Goal: Transaction & Acquisition: Purchase product/service

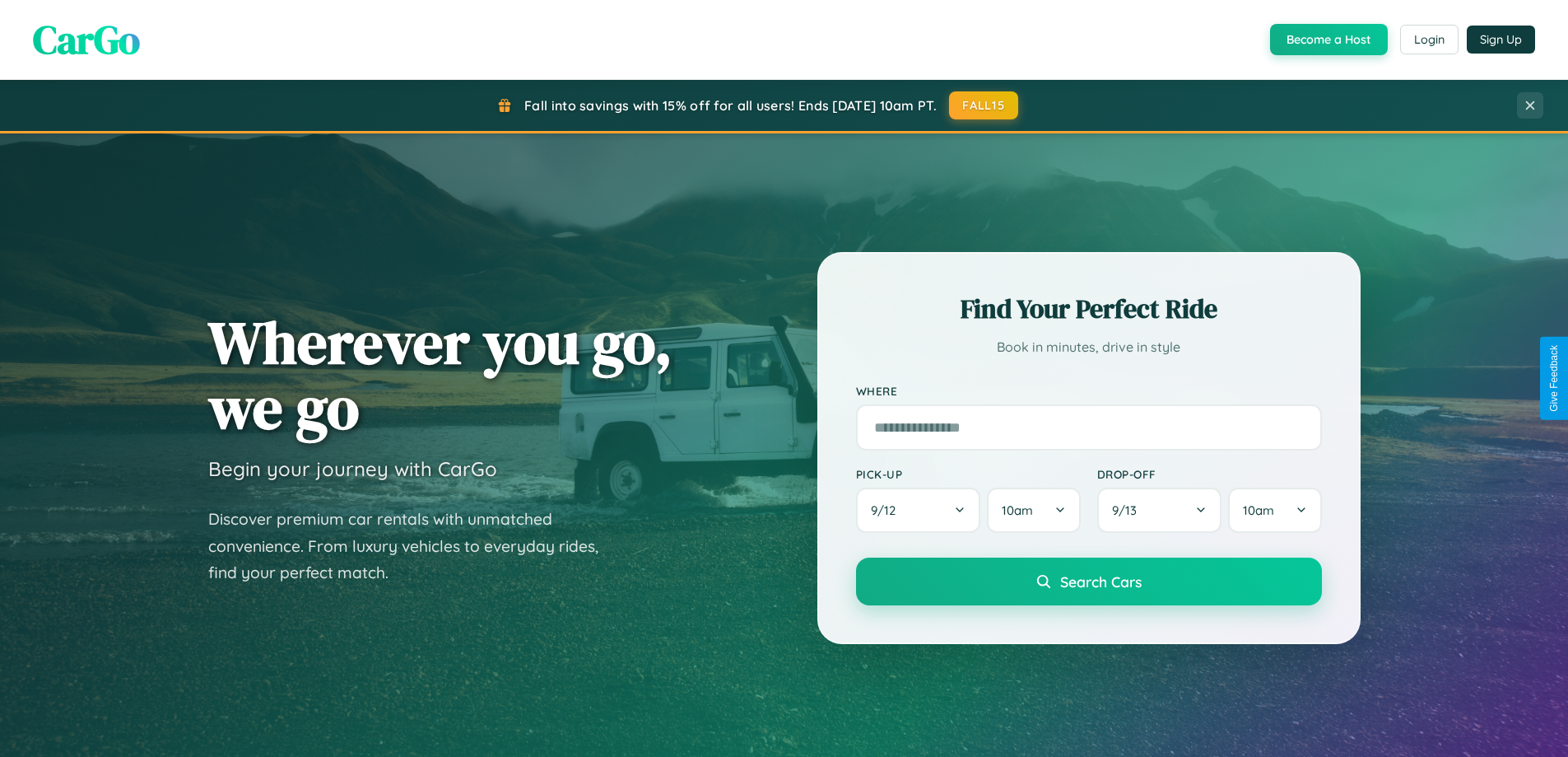
scroll to position [48, 0]
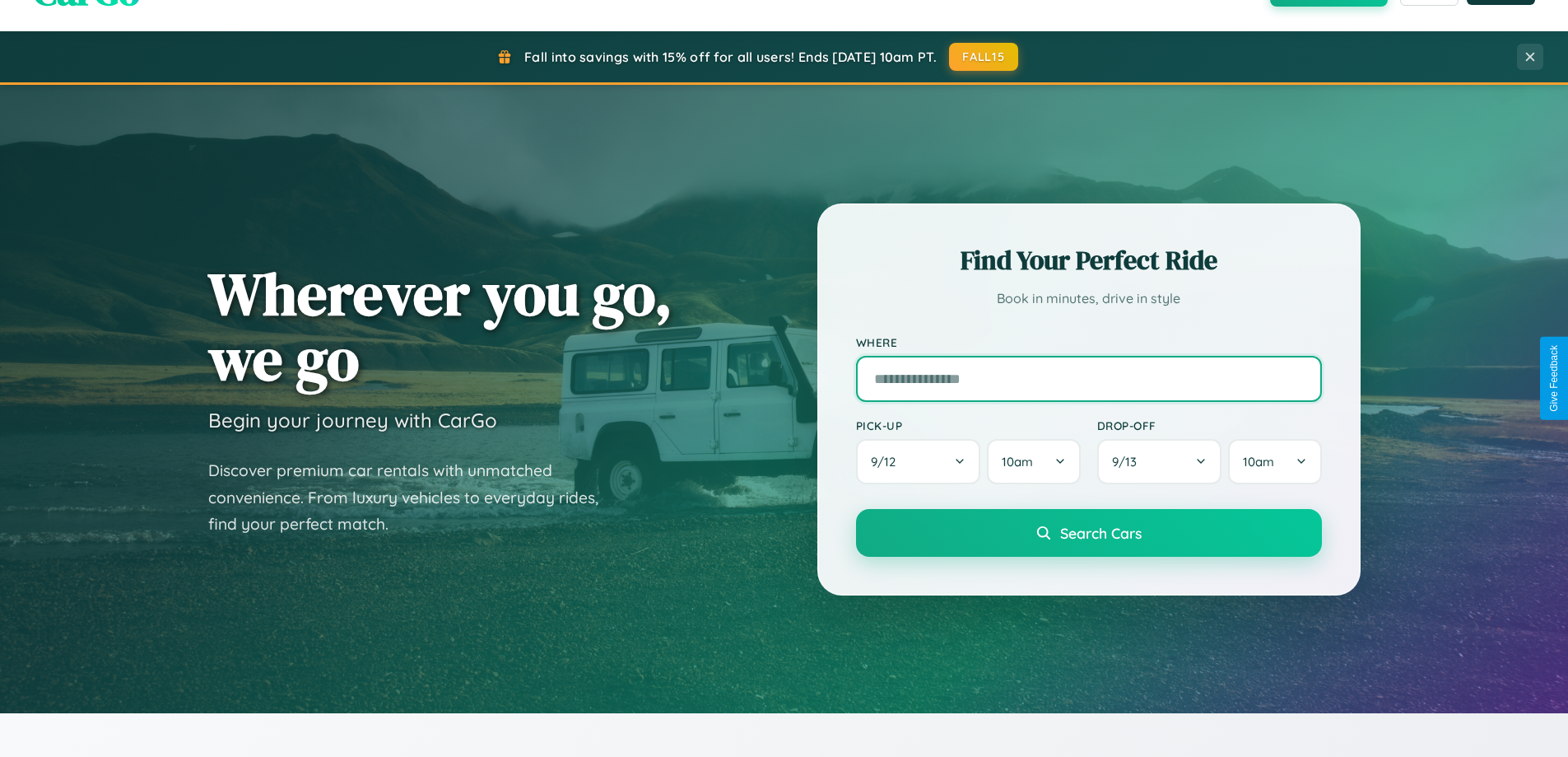
click at [1088, 378] on input "text" at bounding box center [1089, 379] width 466 height 46
type input "**********"
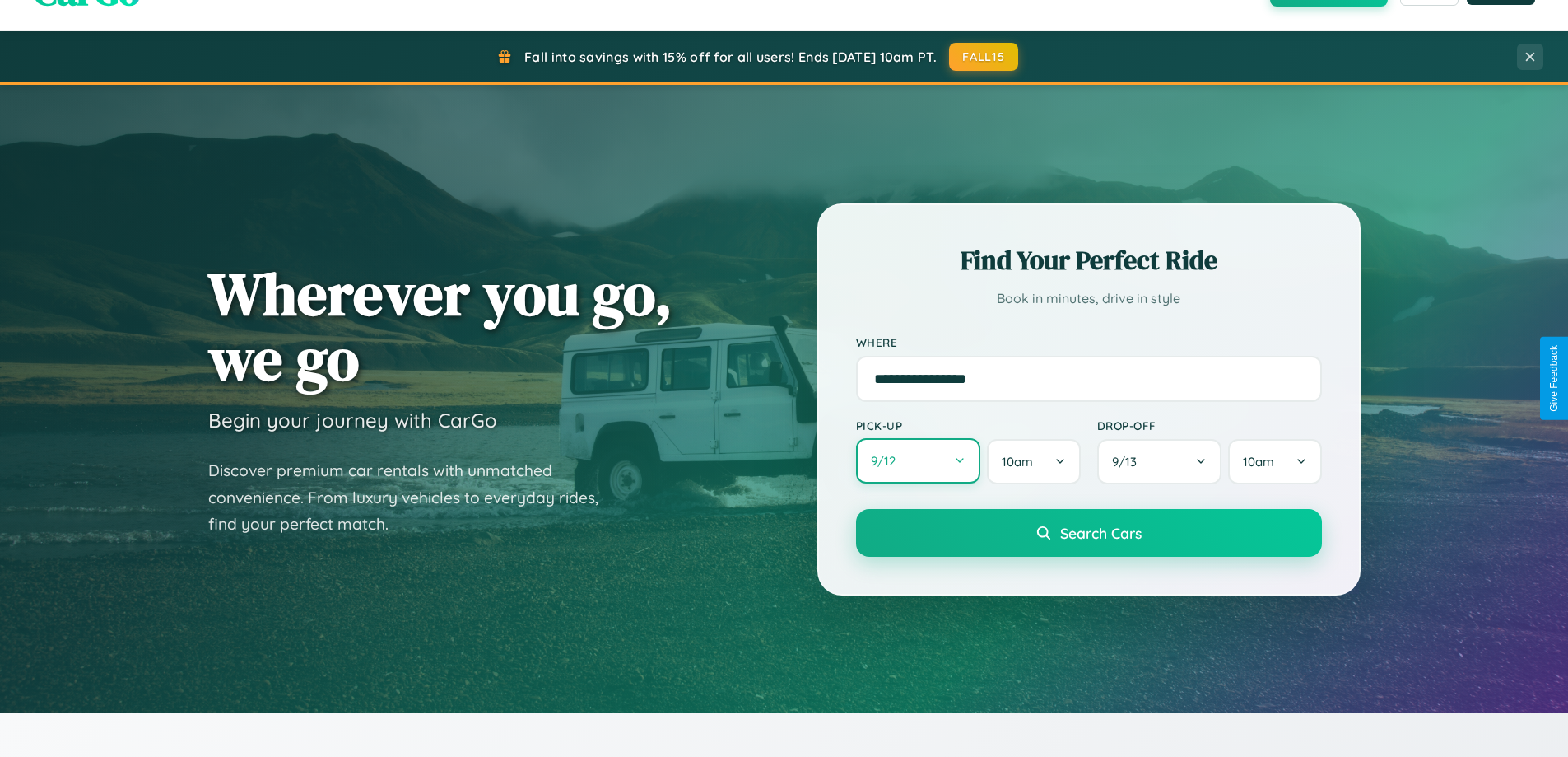
click at [918, 461] on button "9 / 12" at bounding box center [919, 461] width 125 height 45
select select "*"
select select "****"
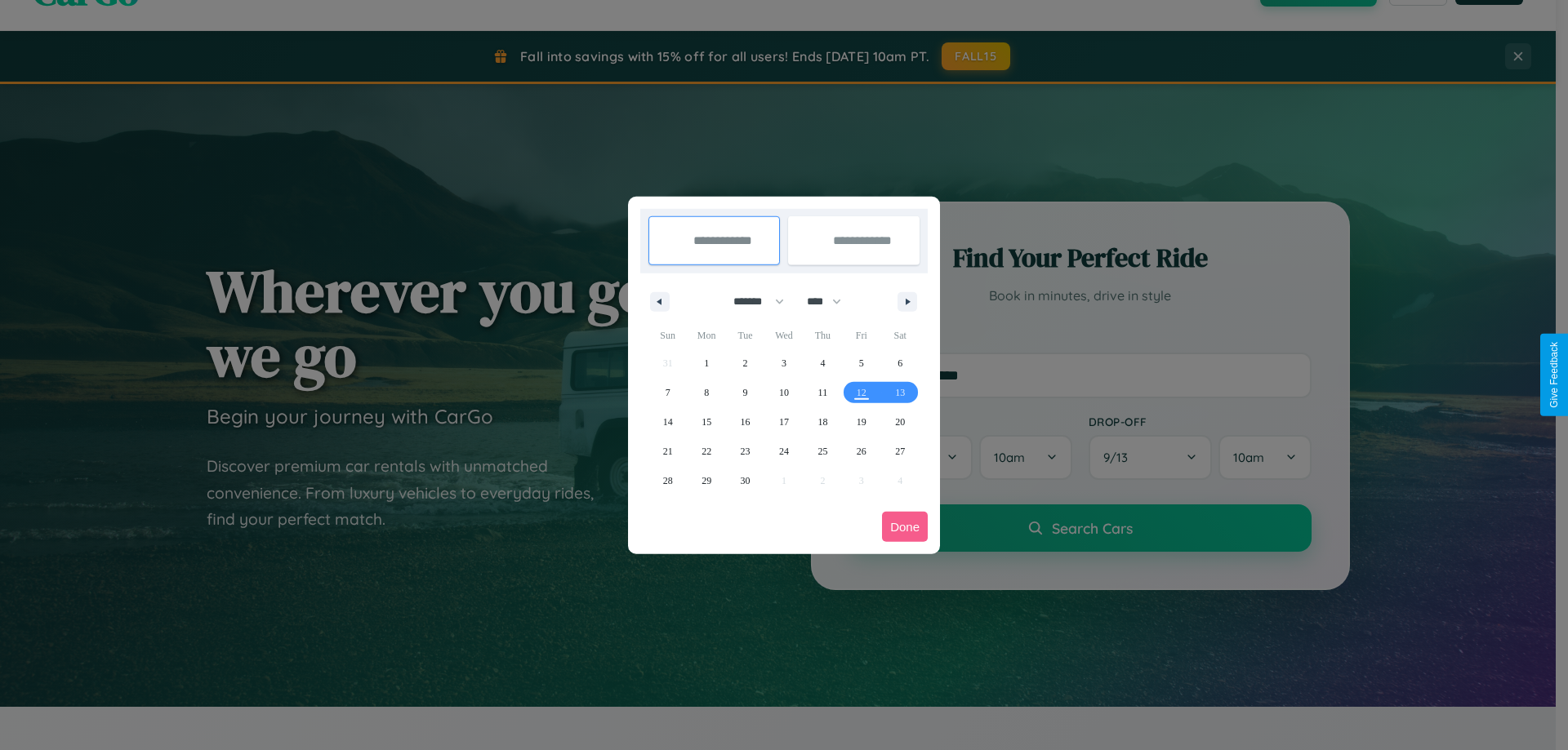
drag, startPoint x: 751, startPoint y: 301, endPoint x: 784, endPoint y: 327, distance: 42.0
click at [751, 301] on select "******* ******** ***** ***** *** **** **** ****** ********* ******* ******** **…" at bounding box center [756, 301] width 70 height 27
select select "*"
click at [831, 301] on select "**** **** **** **** **** **** **** **** **** **** **** **** **** **** **** ****…" at bounding box center [822, 301] width 49 height 27
select select "****"
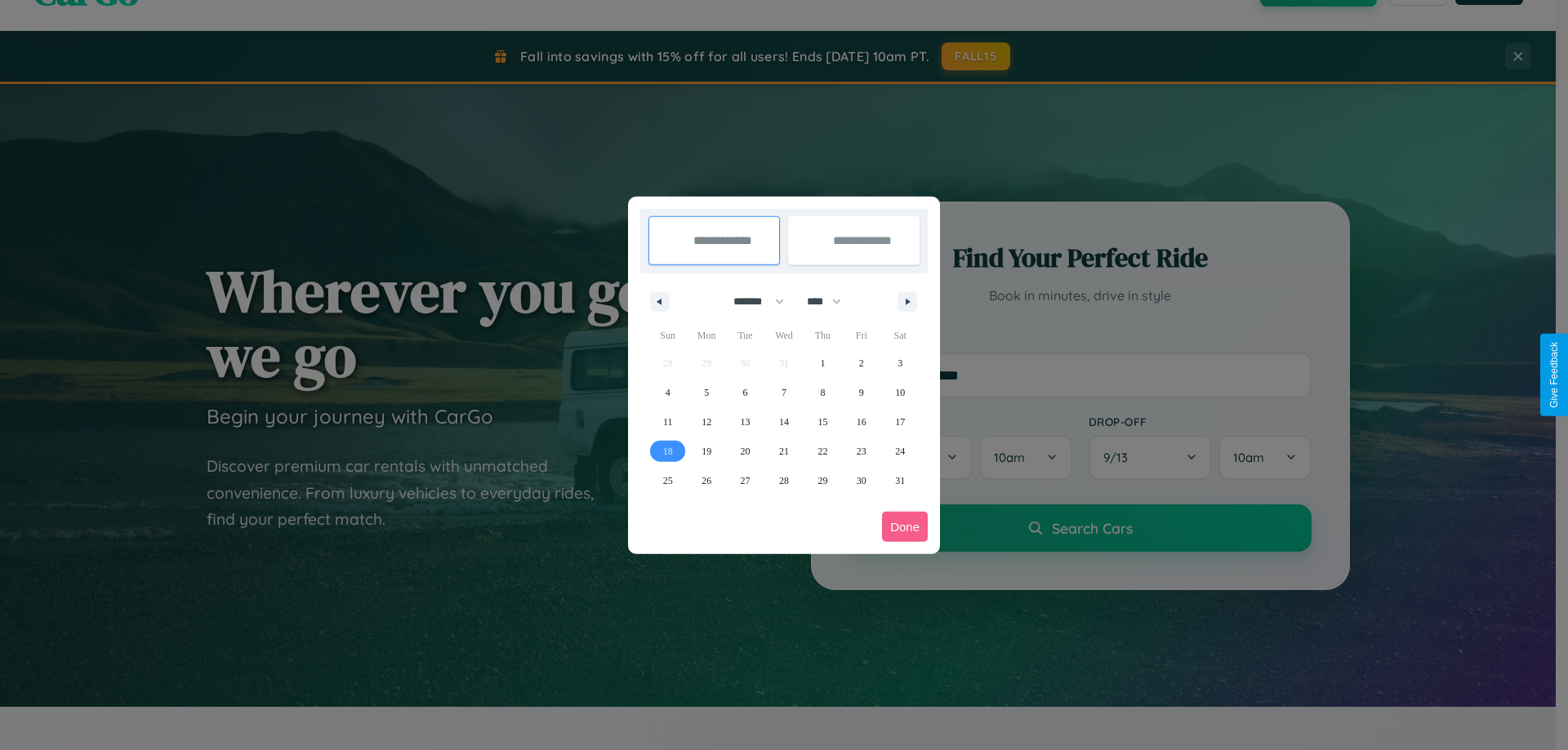
click at [667, 451] on span "18" at bounding box center [668, 452] width 10 height 29
type input "**********"
click at [784, 480] on span "28" at bounding box center [784, 481] width 10 height 29
type input "**********"
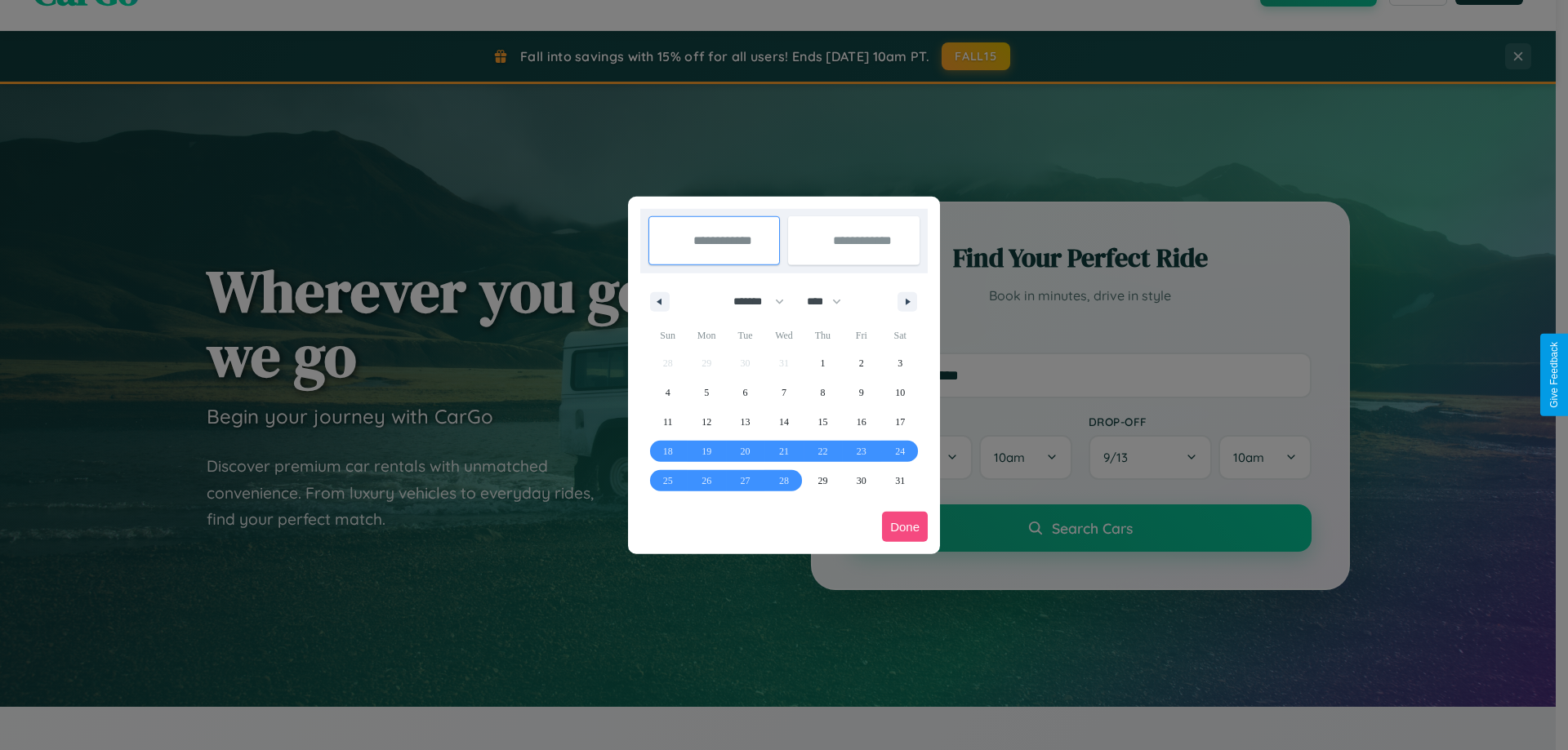
click at [905, 526] on button "Done" at bounding box center [905, 526] width 46 height 30
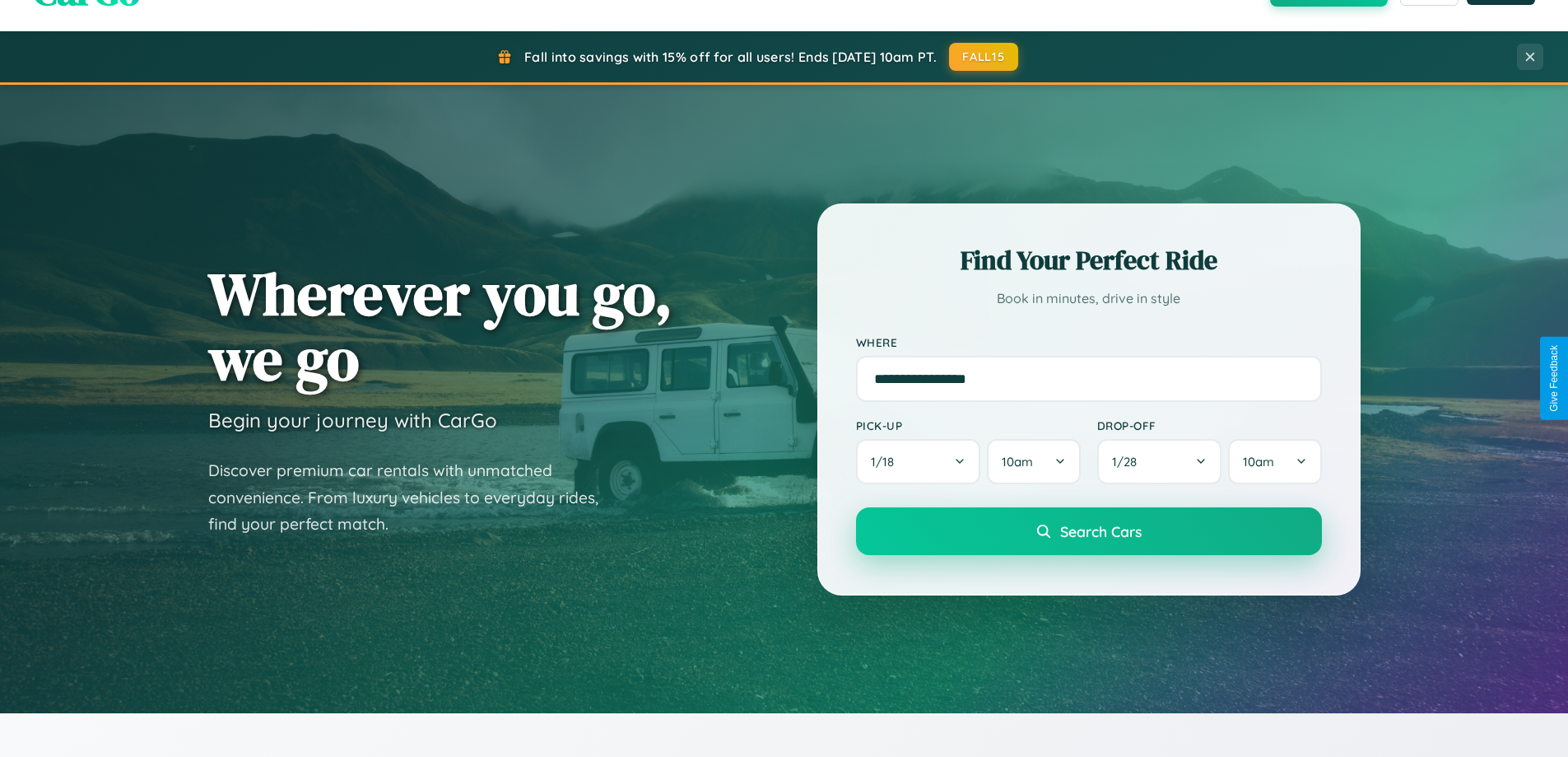
click at [1088, 531] on span "Search Cars" at bounding box center [1101, 532] width 82 height 19
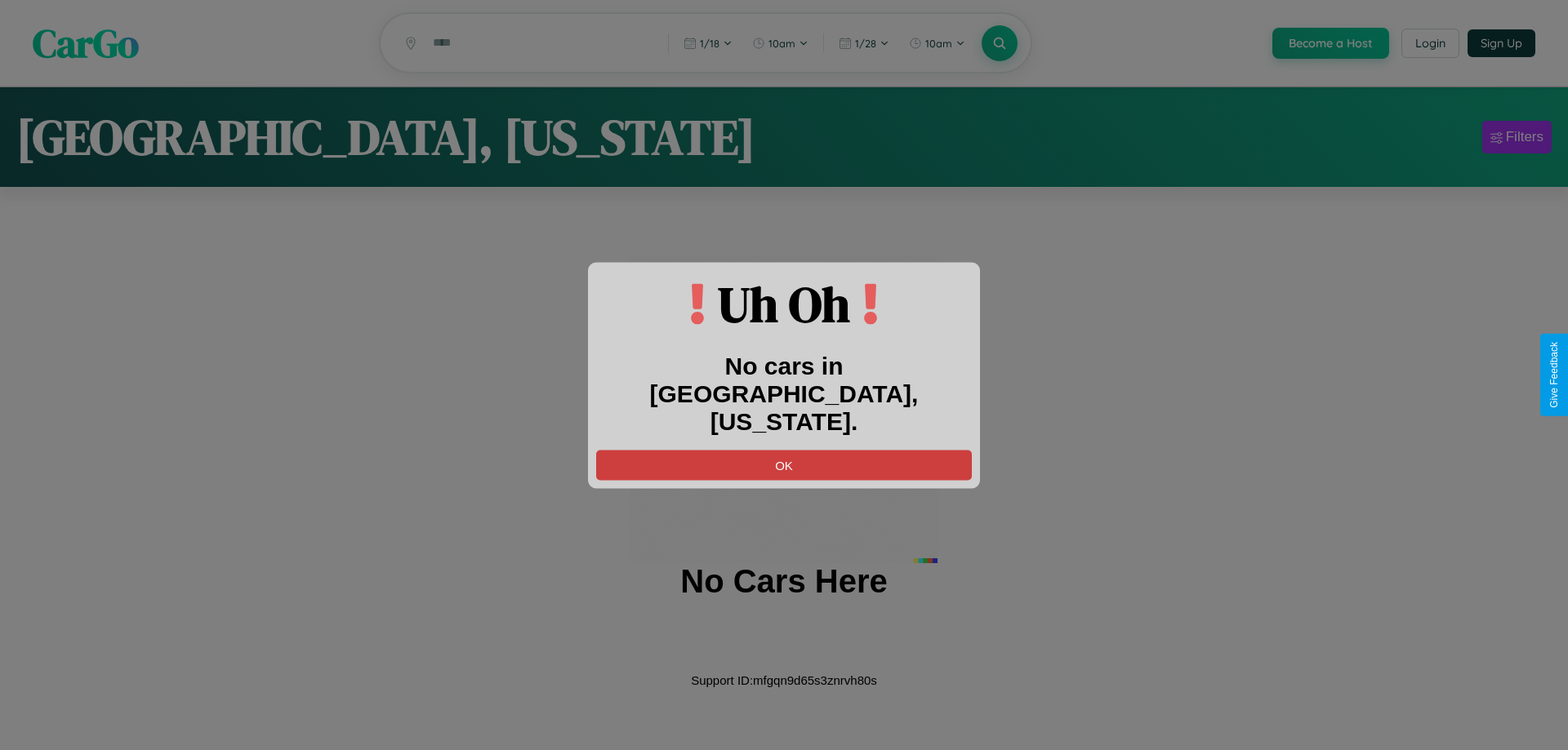
click at [784, 450] on button "OK" at bounding box center [784, 465] width 376 height 30
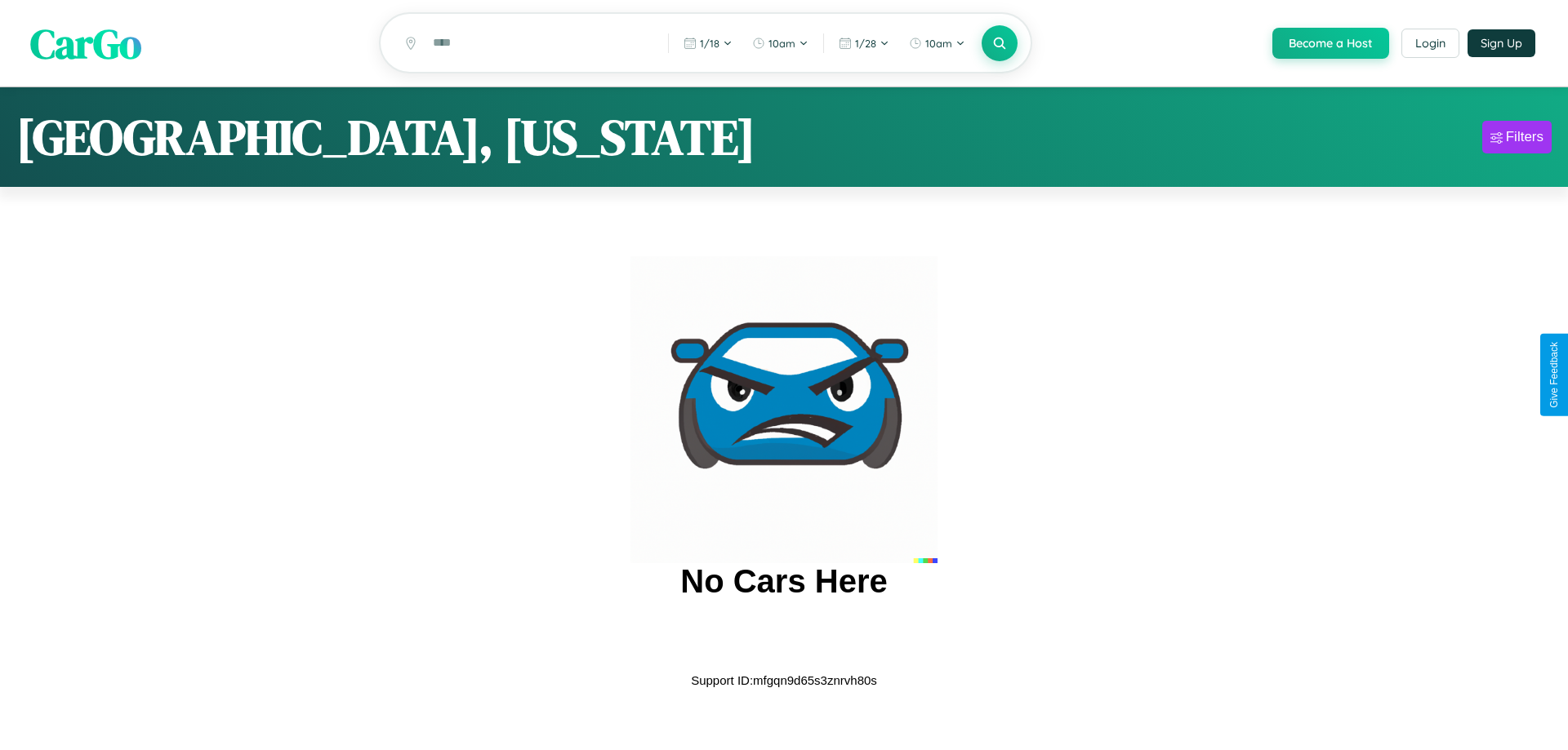
click at [85, 44] on span "CarGo" at bounding box center [85, 42] width 111 height 56
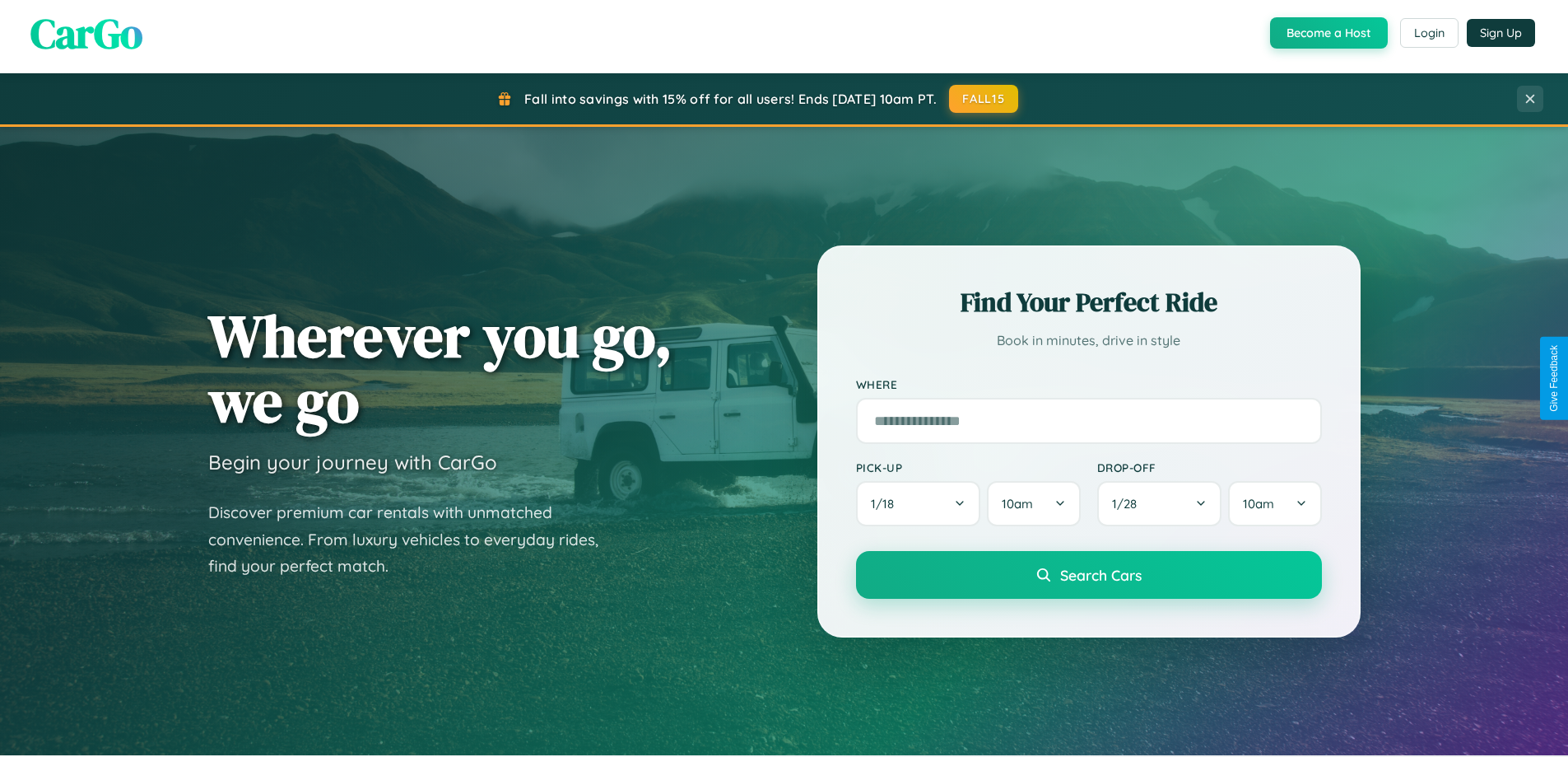
scroll to position [1133, 0]
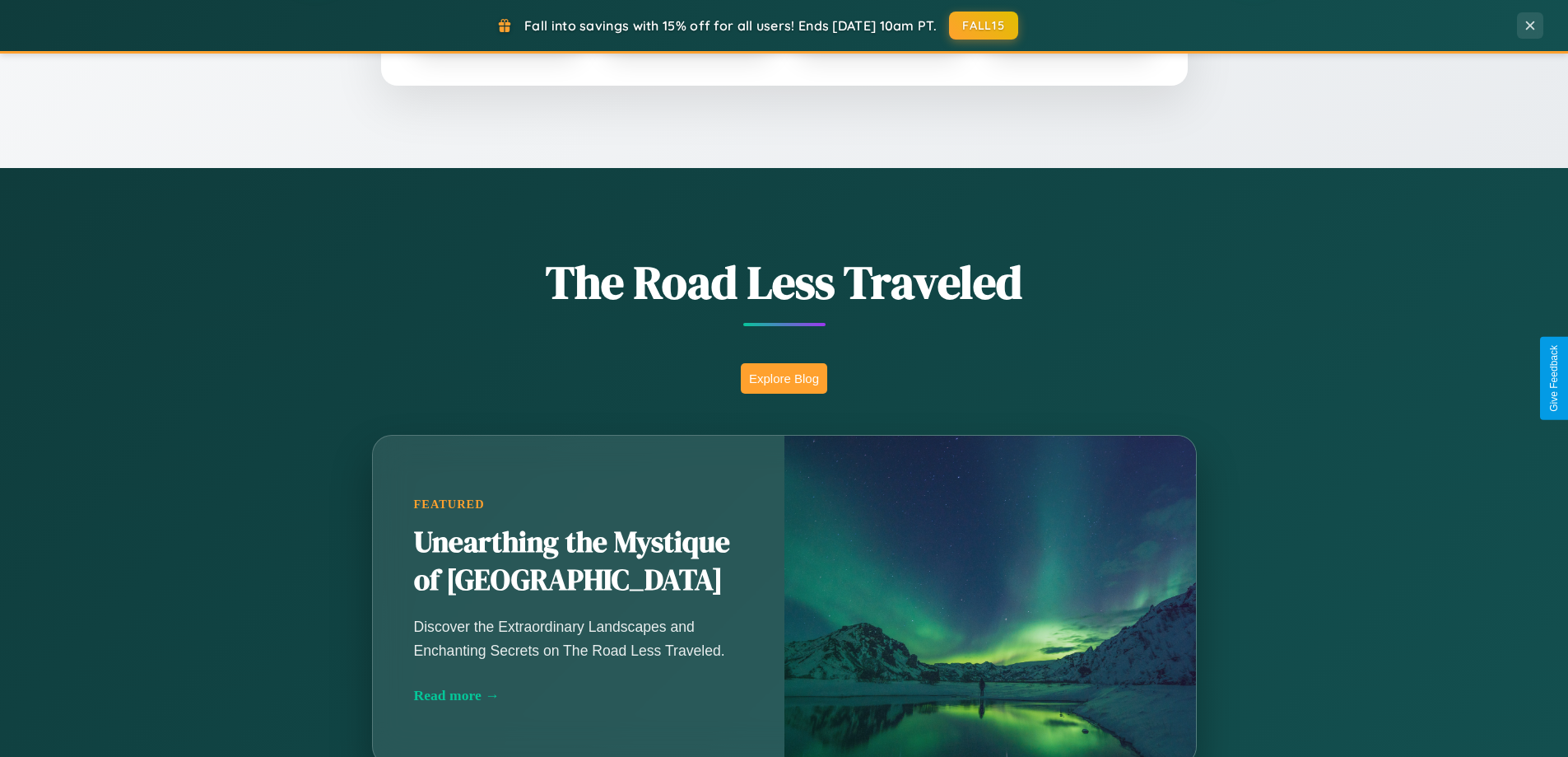
click at [784, 378] on button "Explore Blog" at bounding box center [784, 378] width 86 height 31
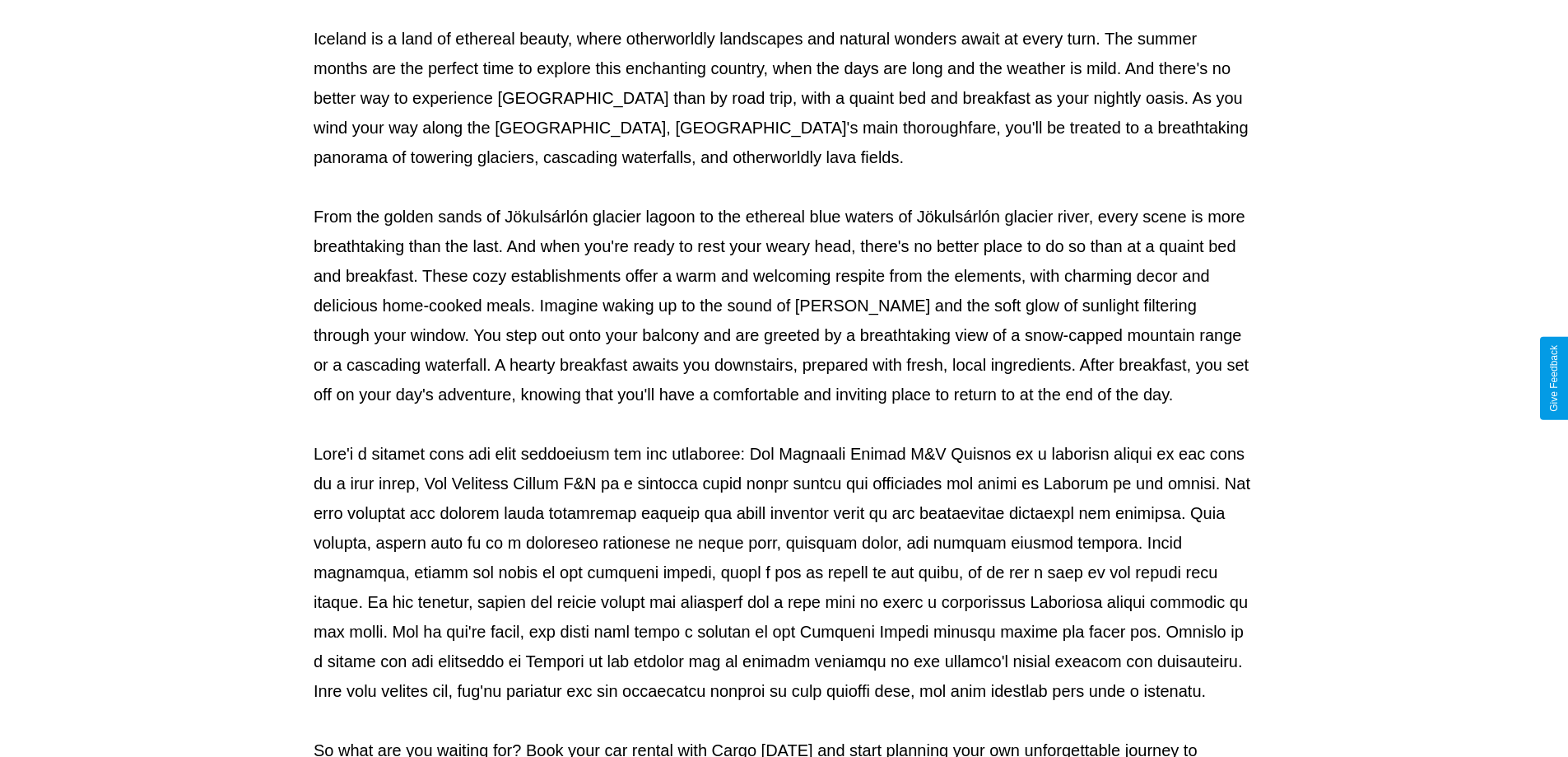
scroll to position [533, 0]
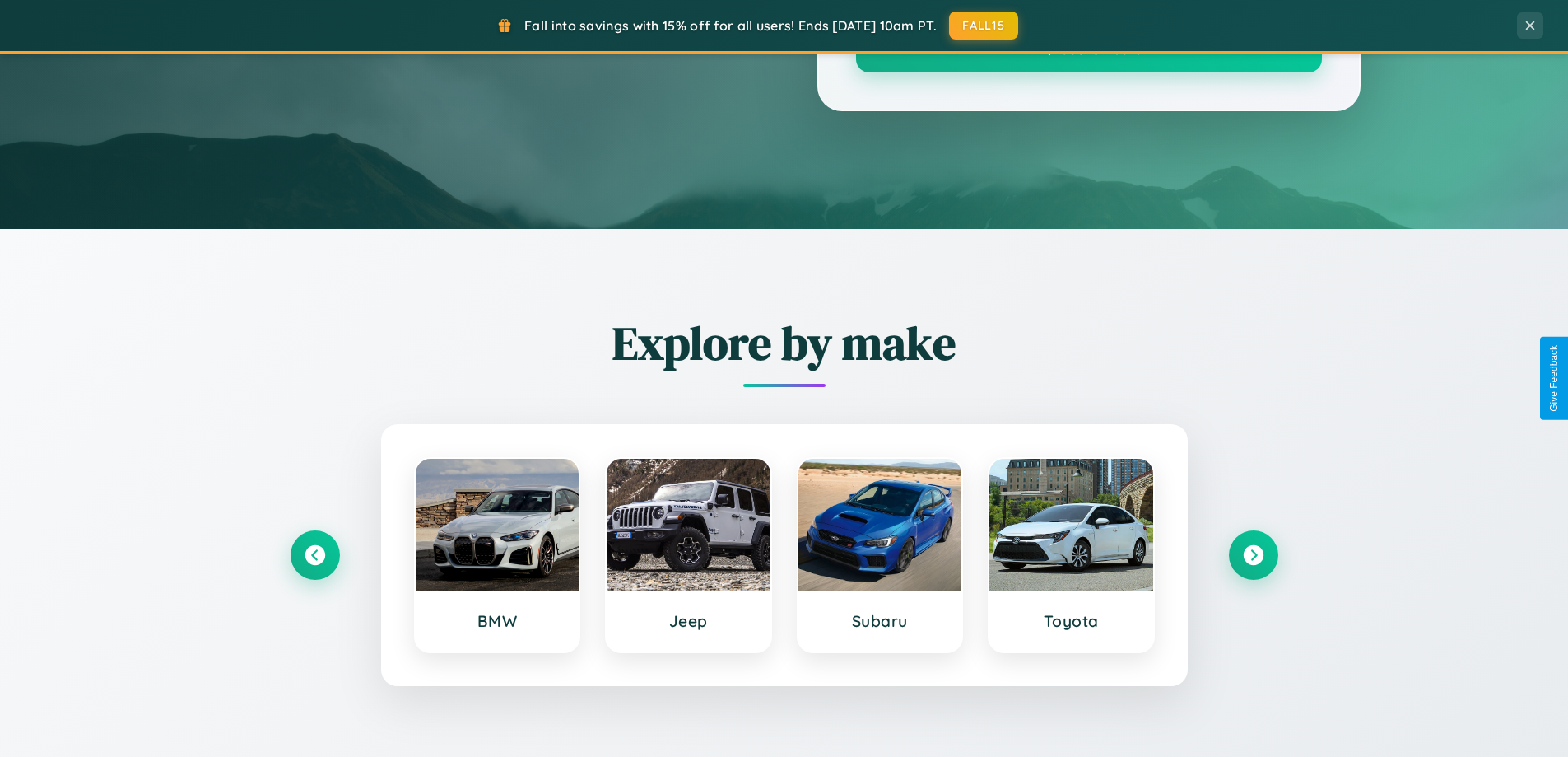
scroll to position [1133, 0]
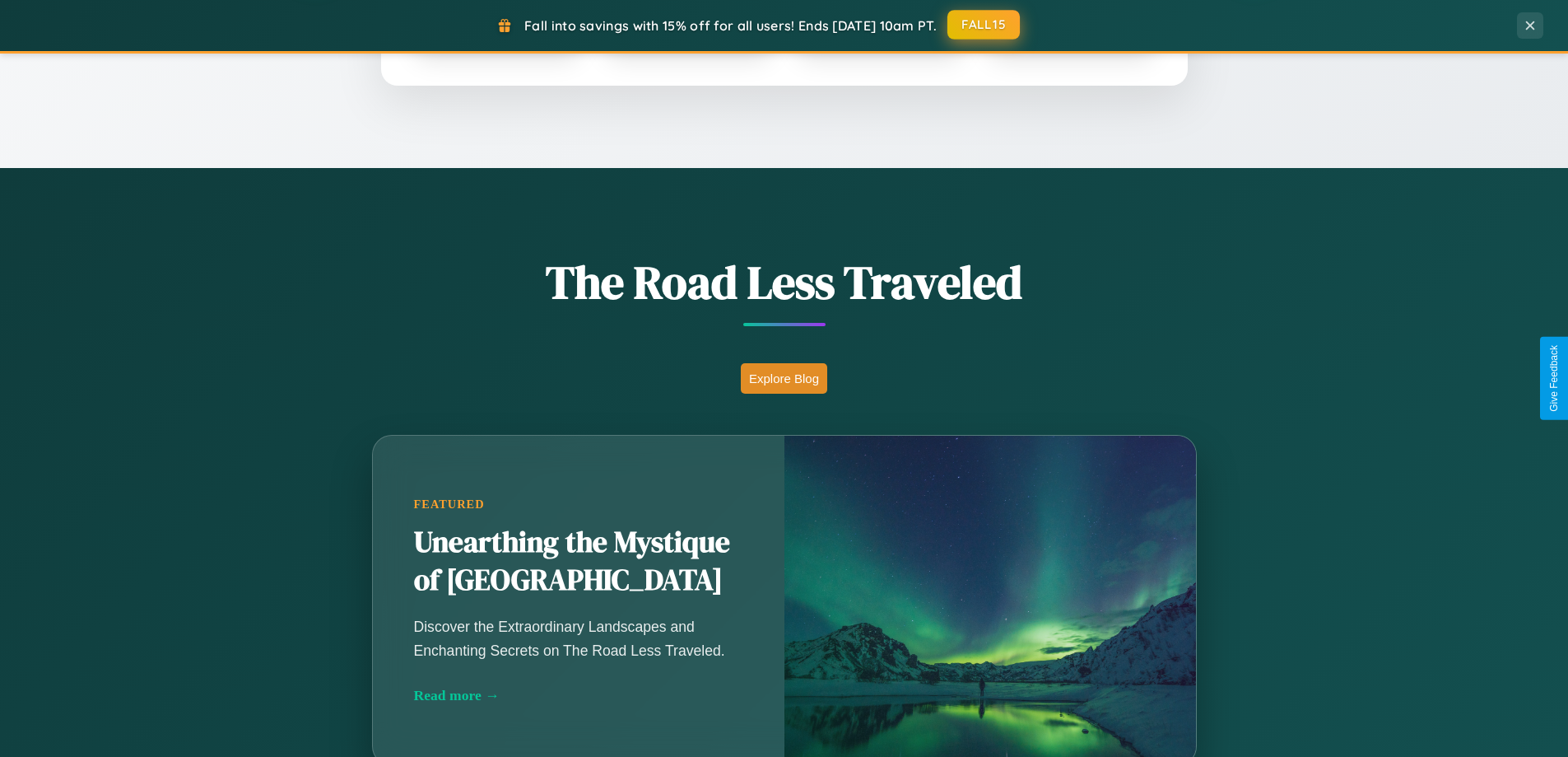
click at [985, 25] on button "FALL15" at bounding box center [984, 25] width 72 height 30
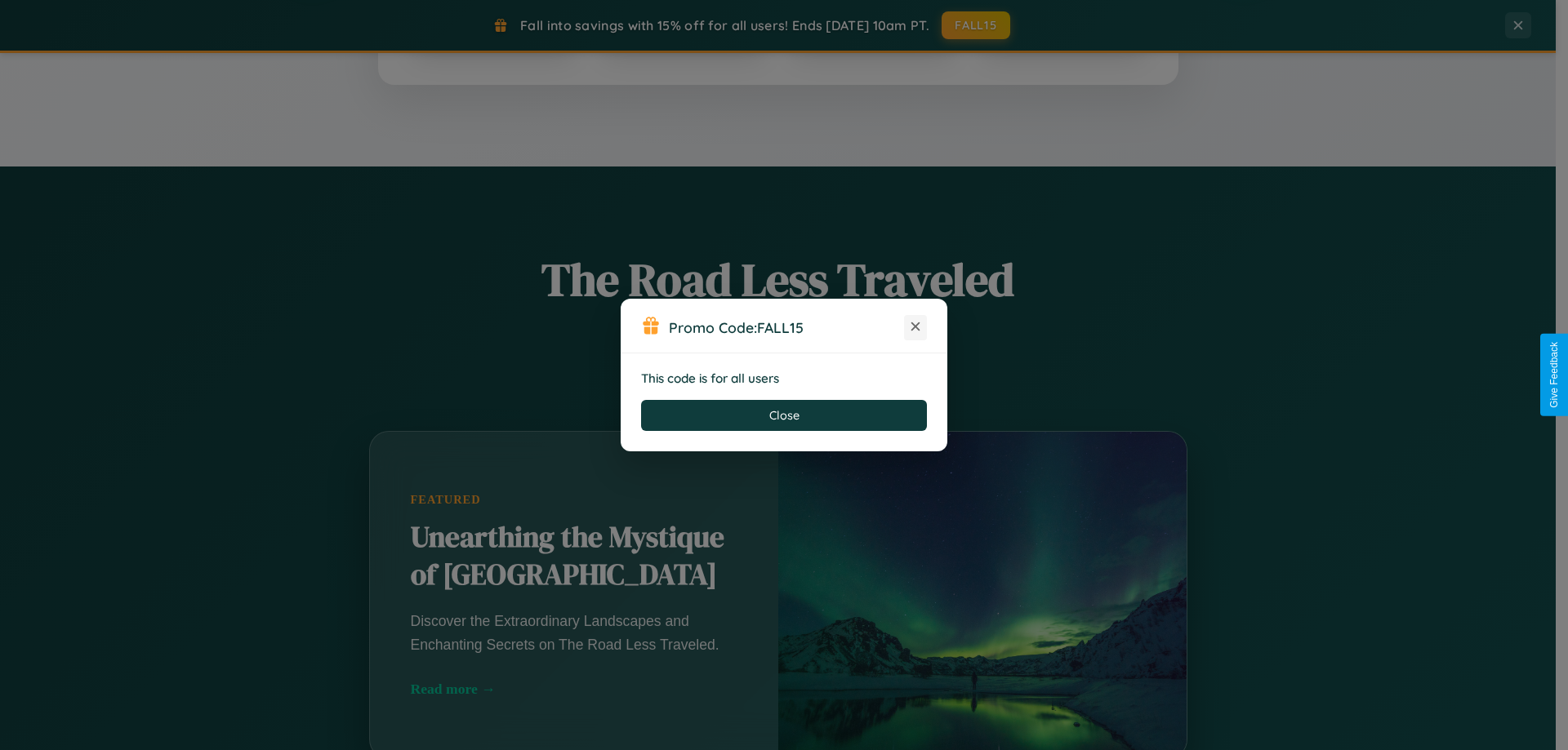
click at [916, 327] on icon at bounding box center [916, 327] width 17 height 17
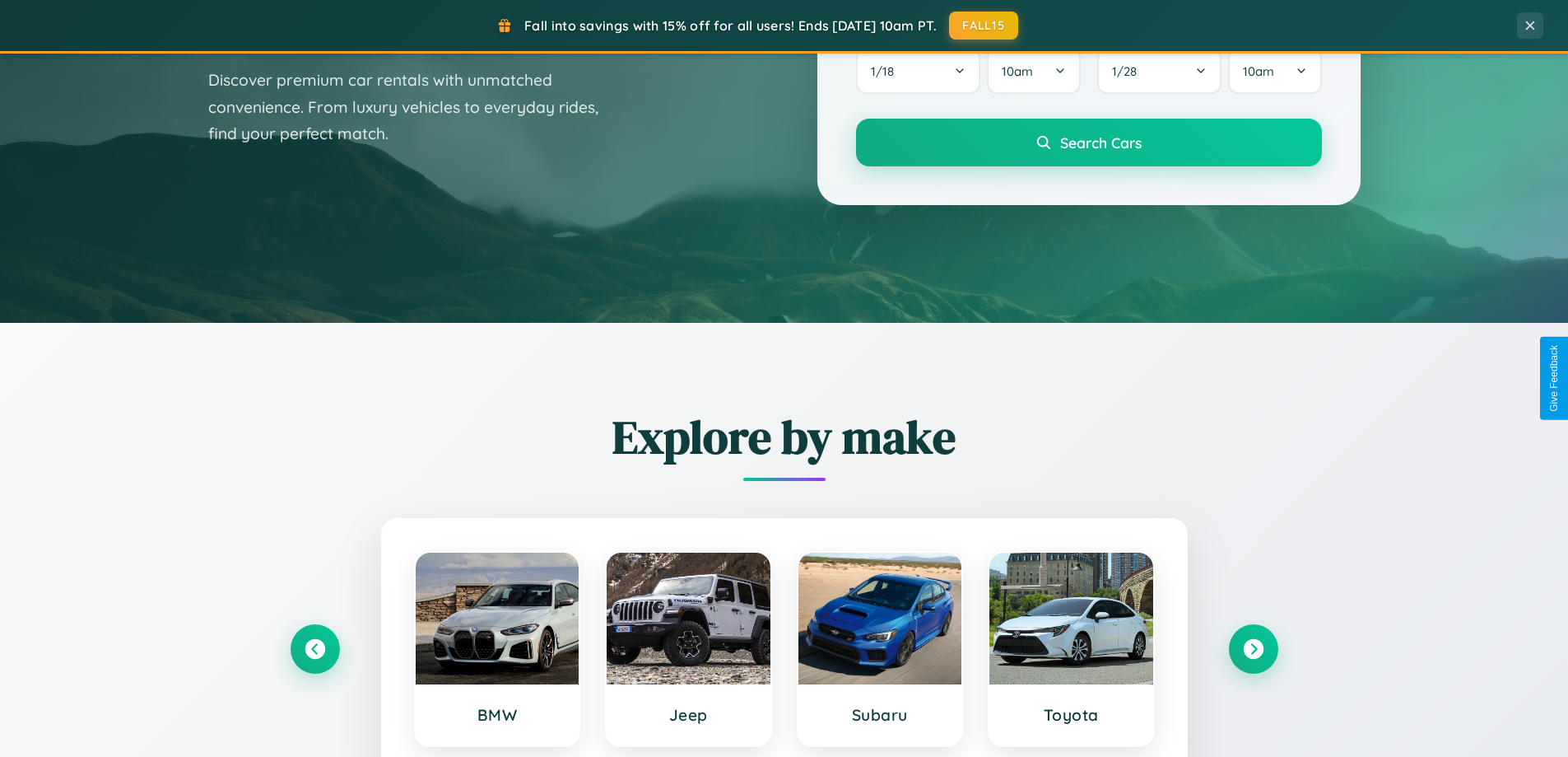
scroll to position [0, 0]
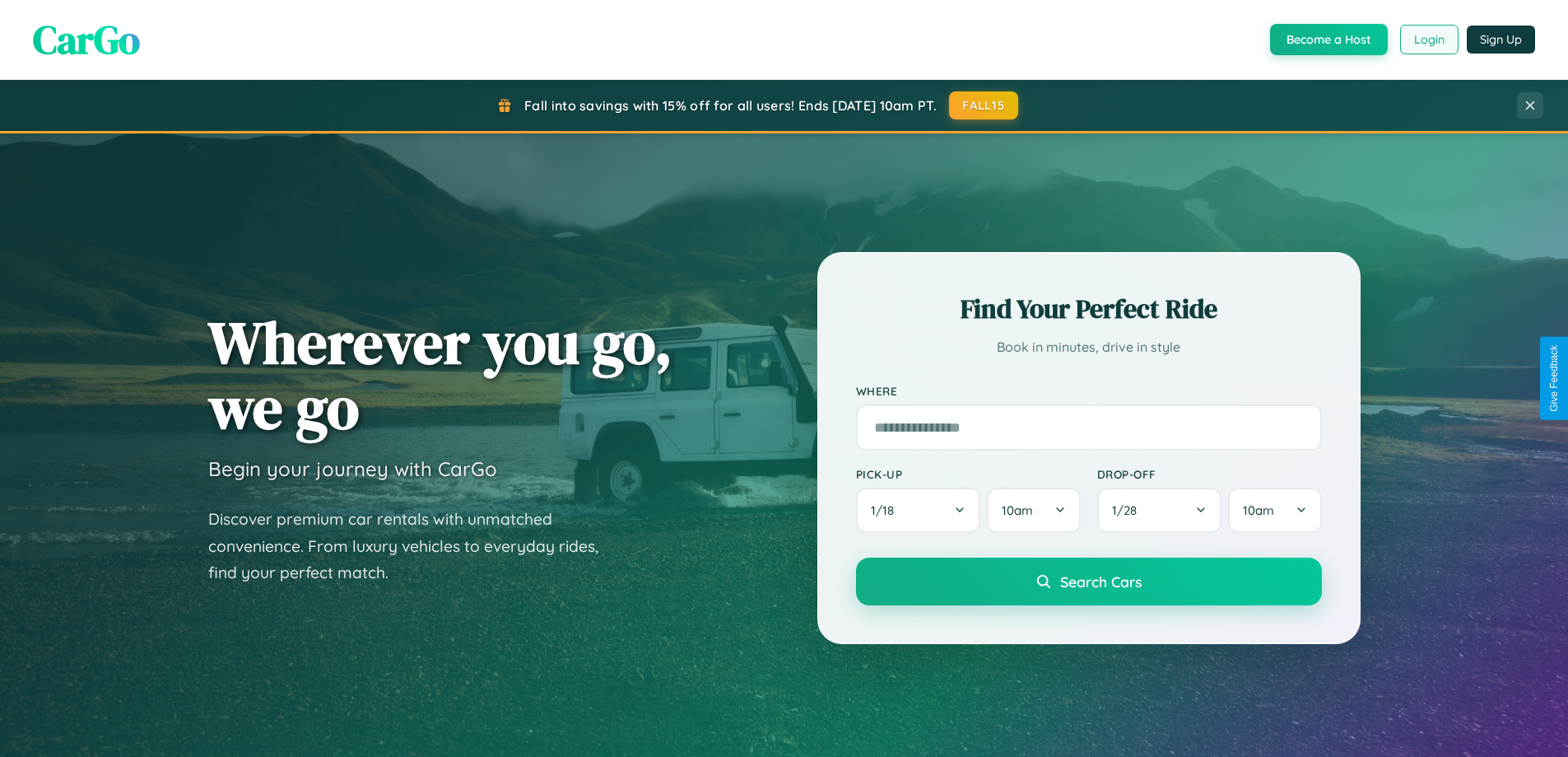
click at [1428, 40] on button "Login" at bounding box center [1429, 40] width 58 height 30
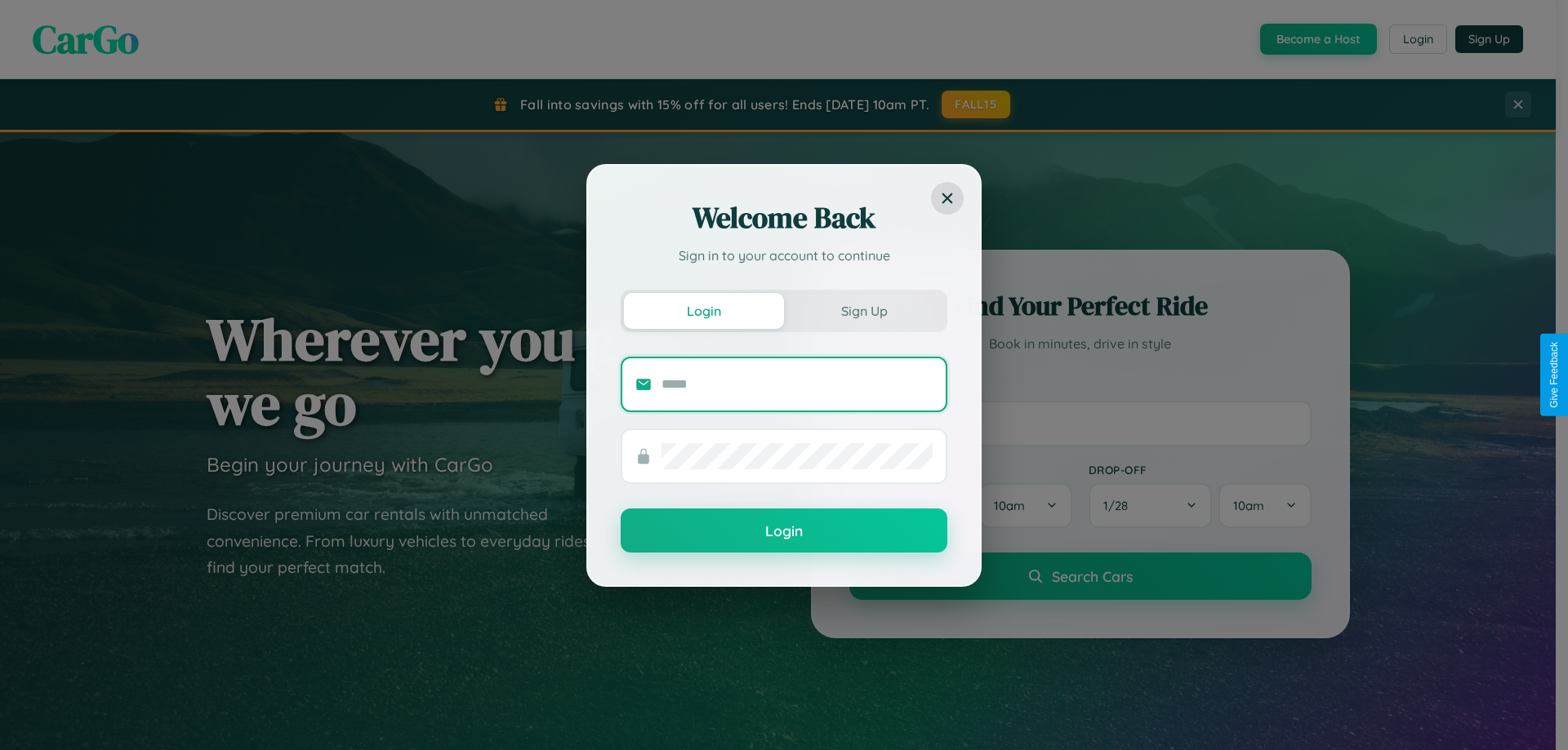
click at [797, 384] on input "text" at bounding box center [796, 384] width 271 height 26
type input "**********"
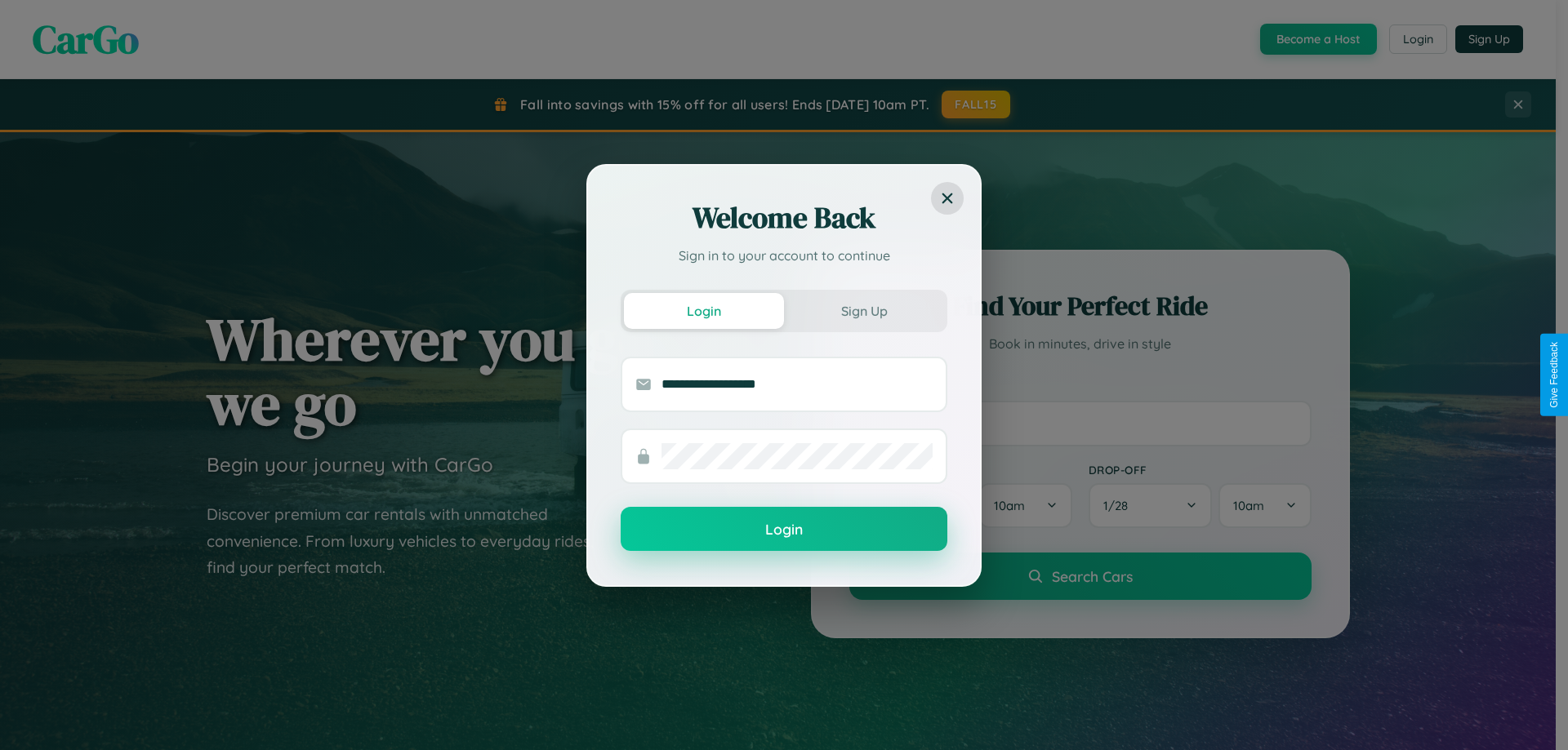
click at [784, 530] on button "Login" at bounding box center [784, 529] width 327 height 44
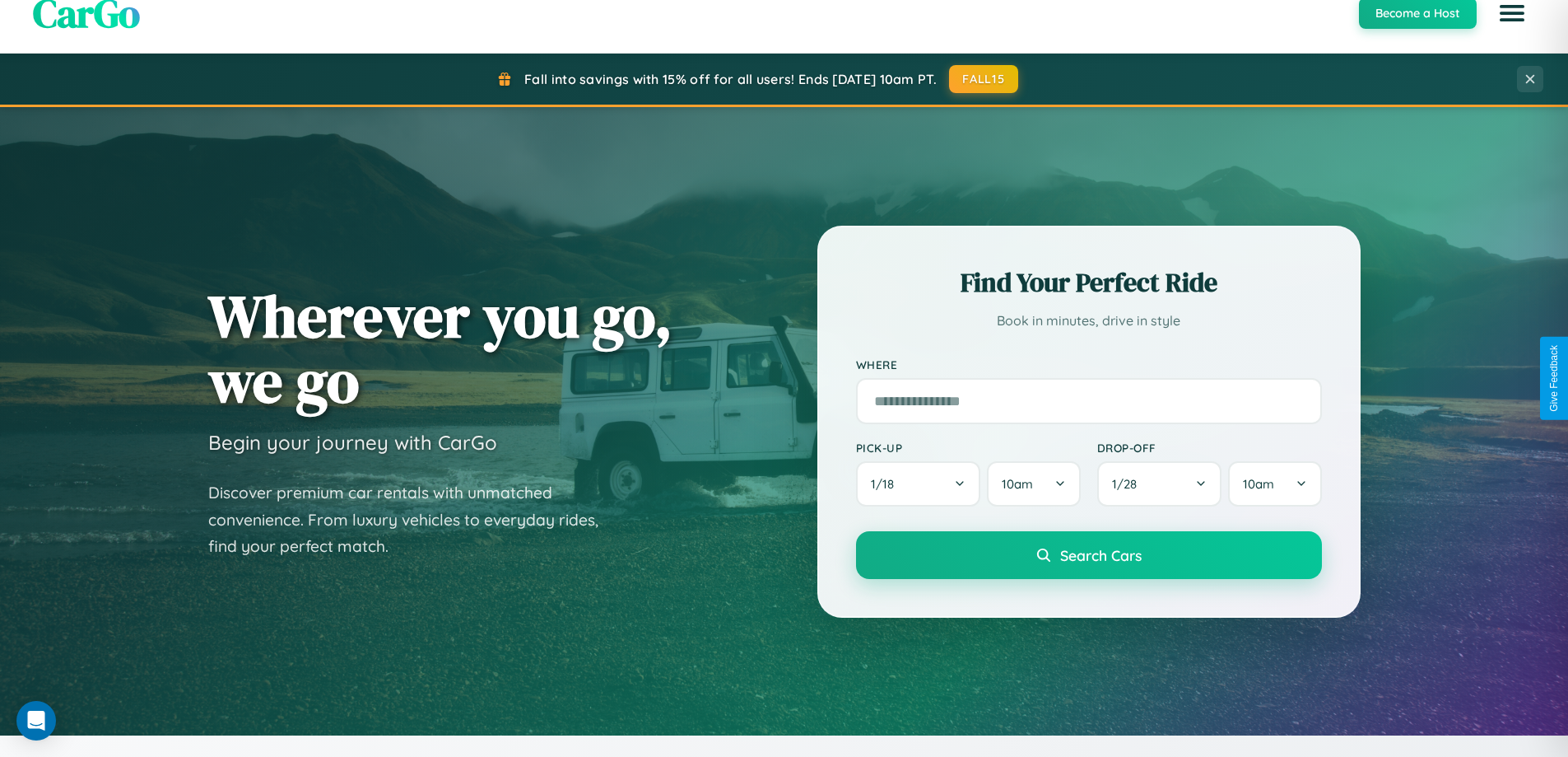
scroll to position [710, 0]
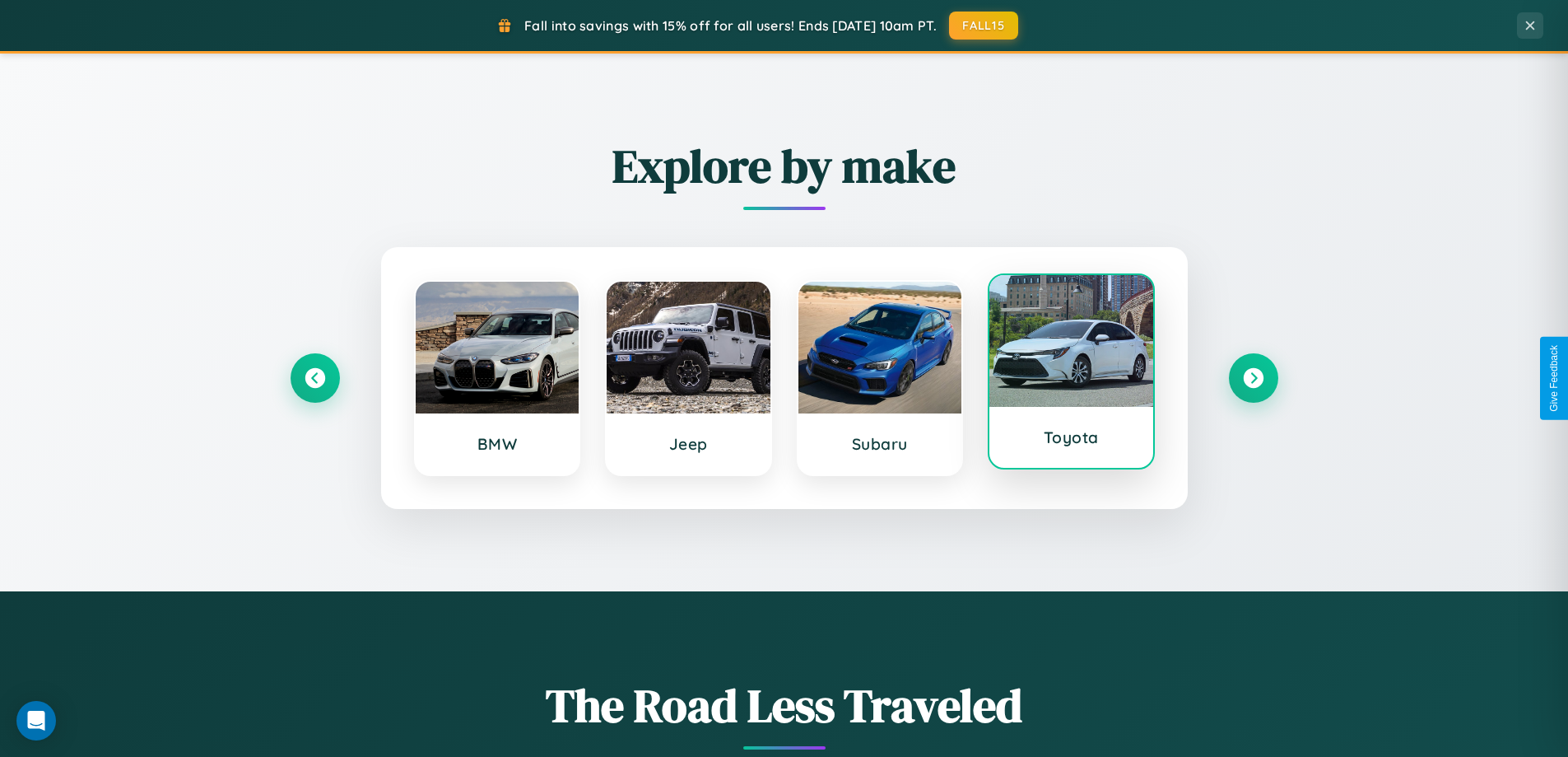
click at [1072, 374] on div at bounding box center [1072, 341] width 164 height 132
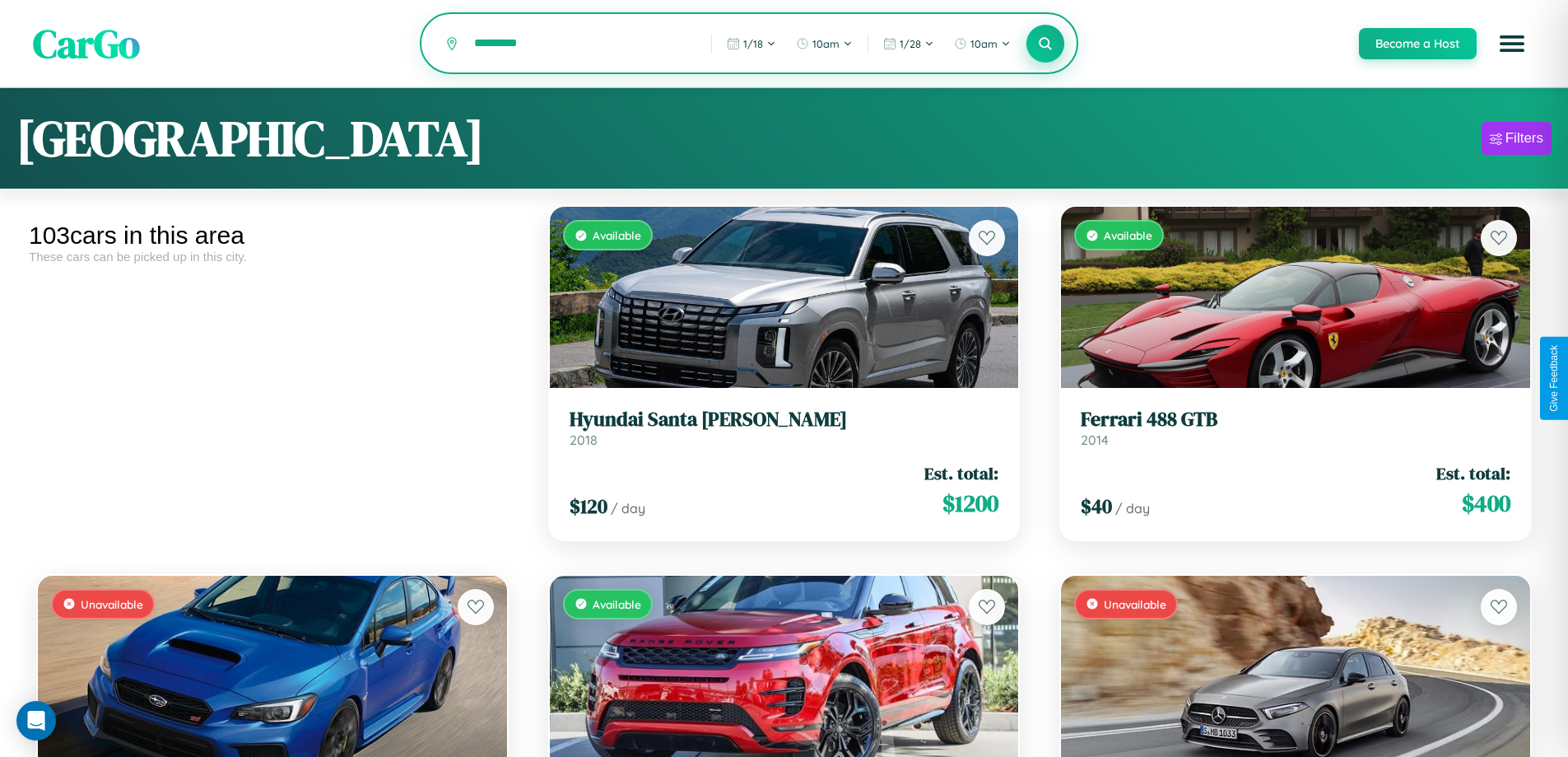
type input "*********"
click at [1045, 44] on icon at bounding box center [1046, 43] width 16 height 16
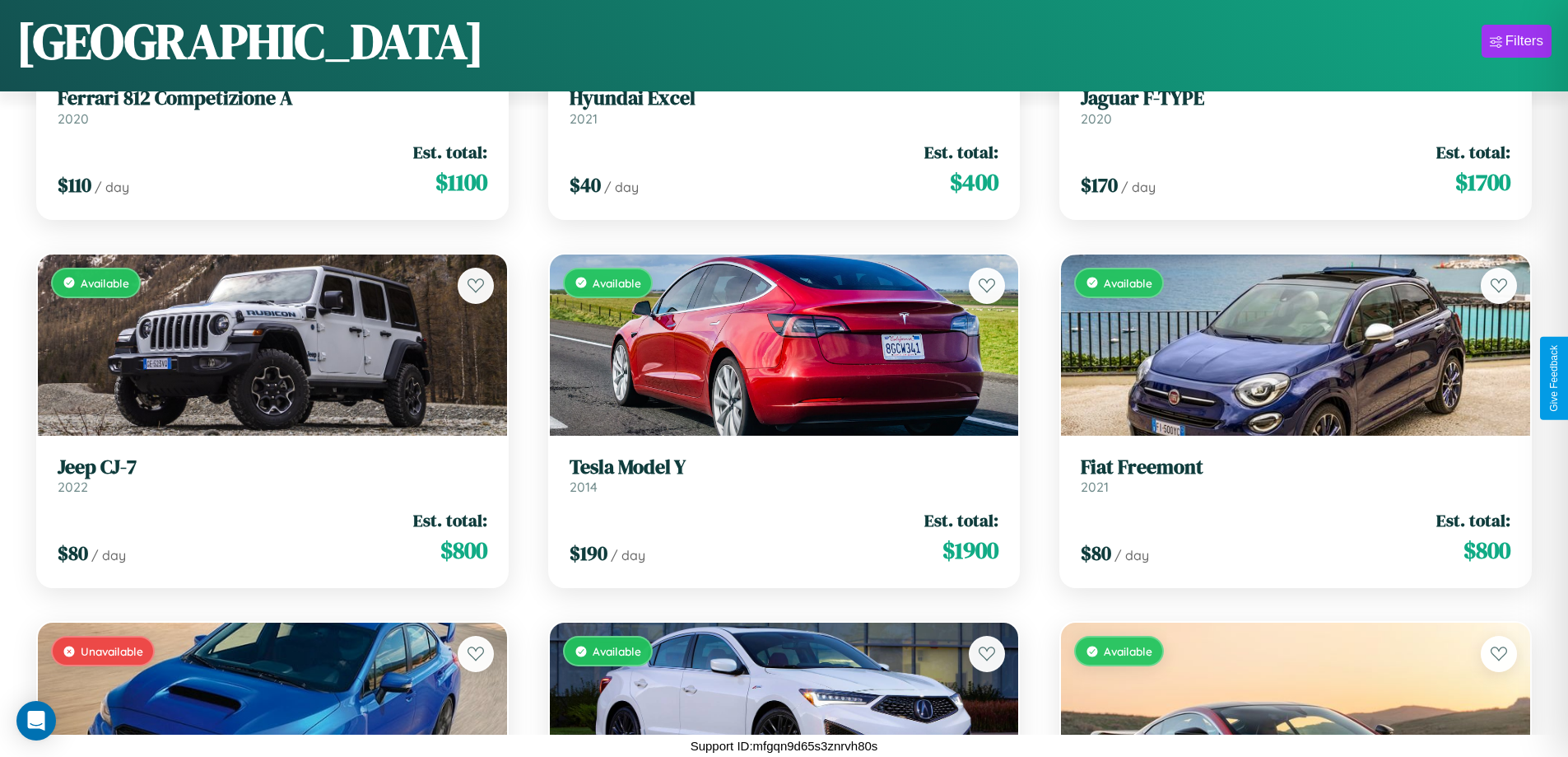
scroll to position [6133, 0]
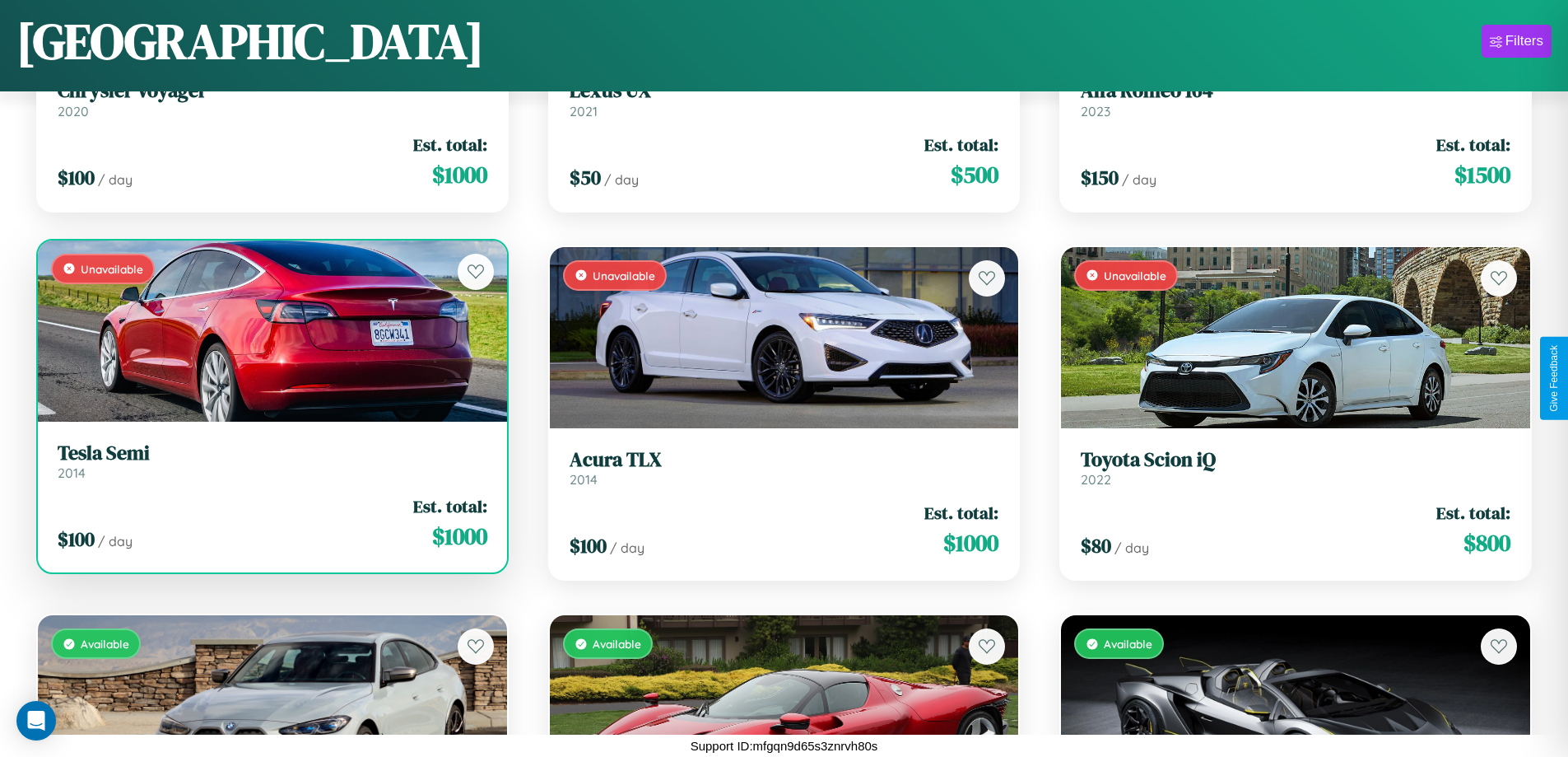
click at [270, 330] on div "Unavailable" at bounding box center [272, 332] width 470 height 182
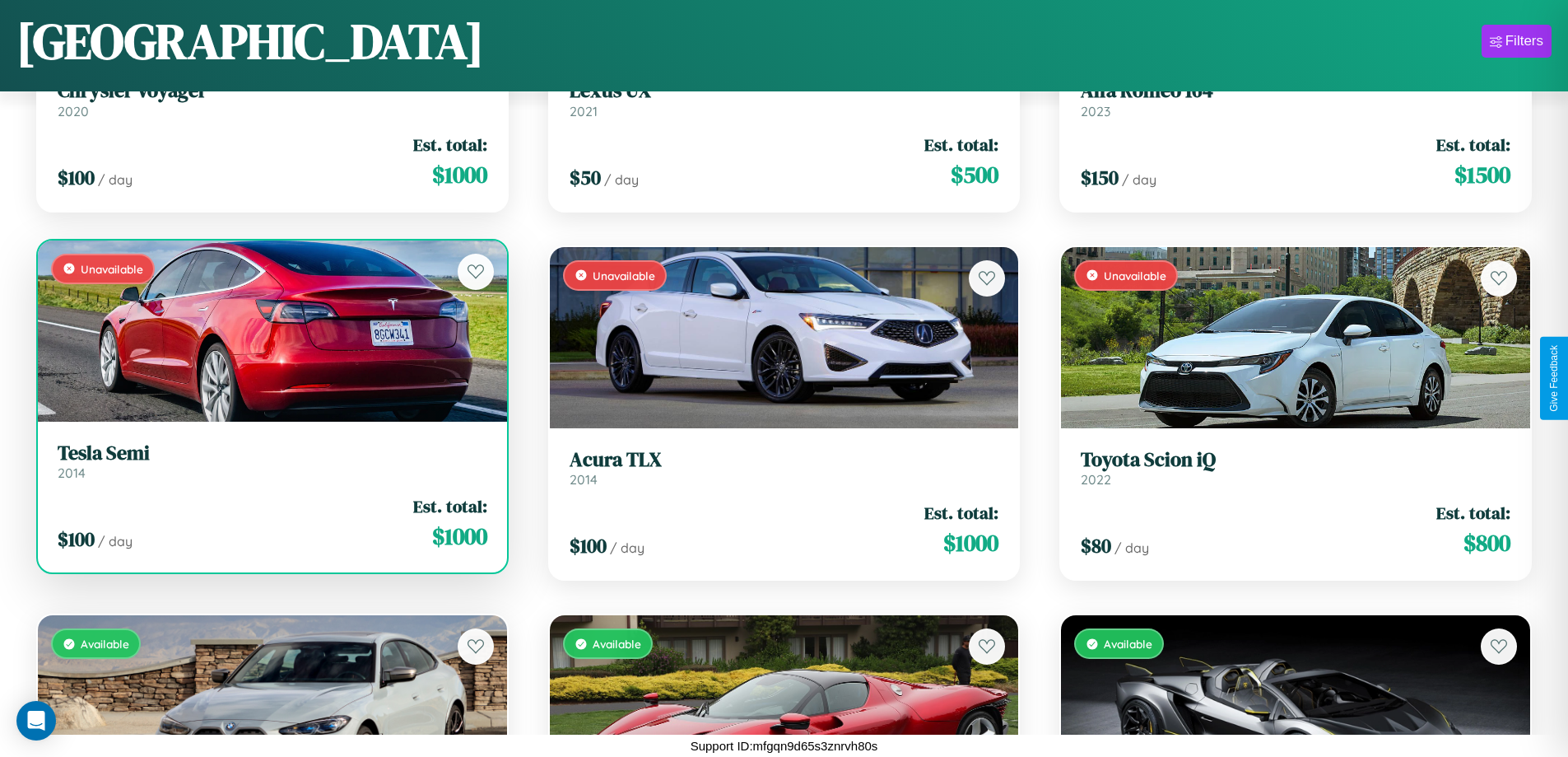
click at [270, 330] on div "Unavailable" at bounding box center [272, 332] width 470 height 182
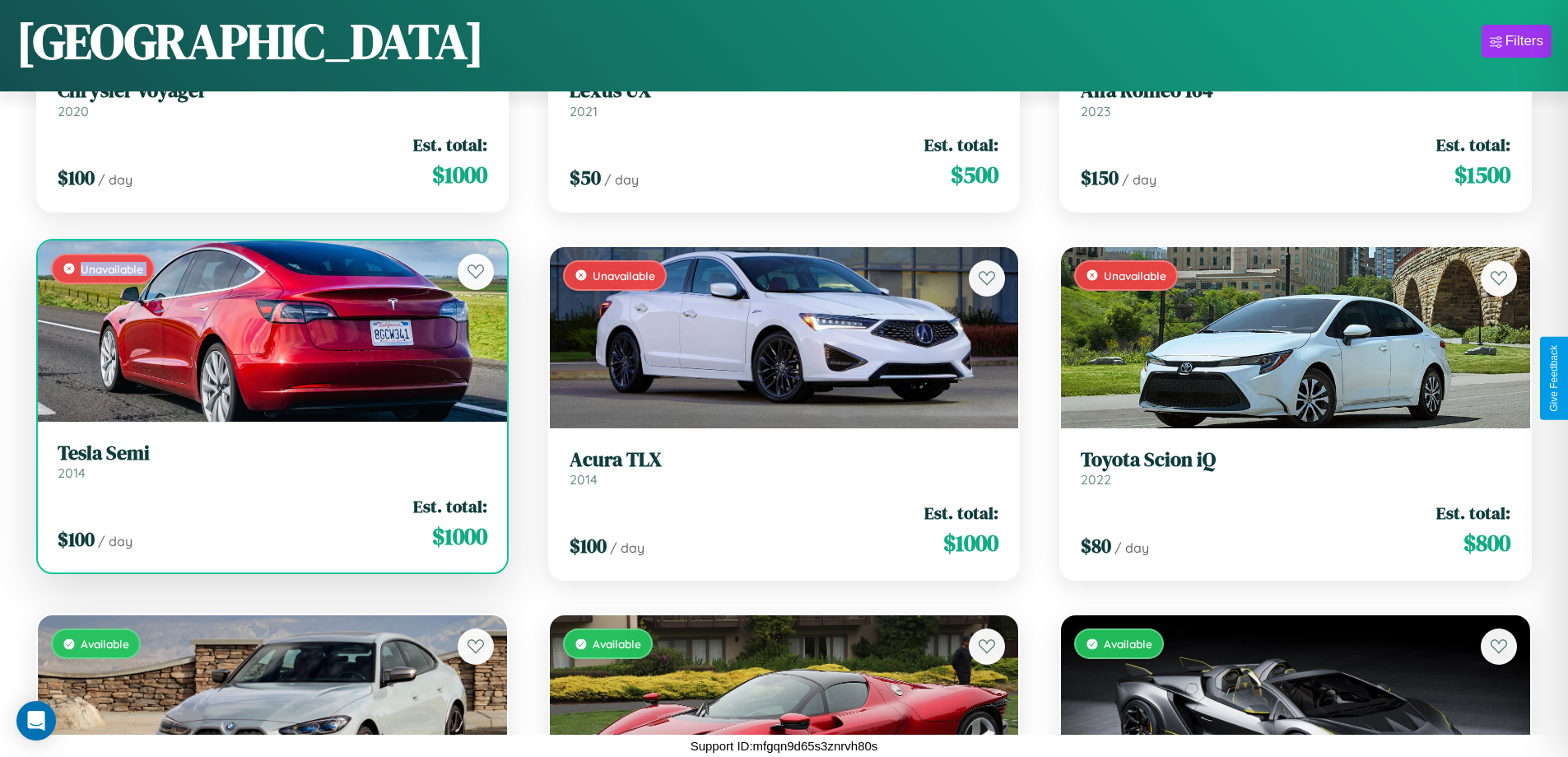
click at [270, 330] on div "Unavailable" at bounding box center [272, 332] width 470 height 182
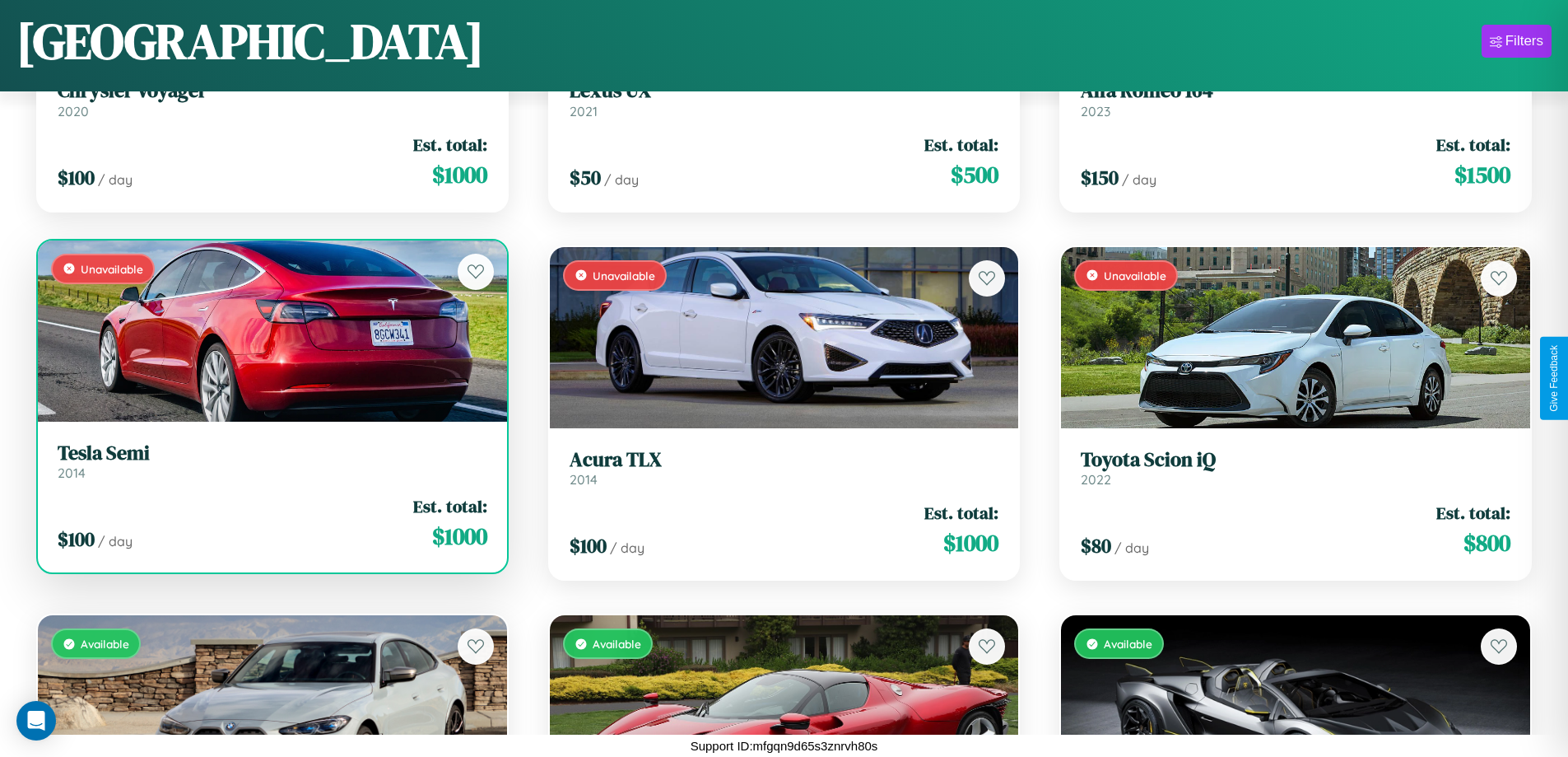
click at [270, 330] on div "Unavailable" at bounding box center [272, 332] width 470 height 182
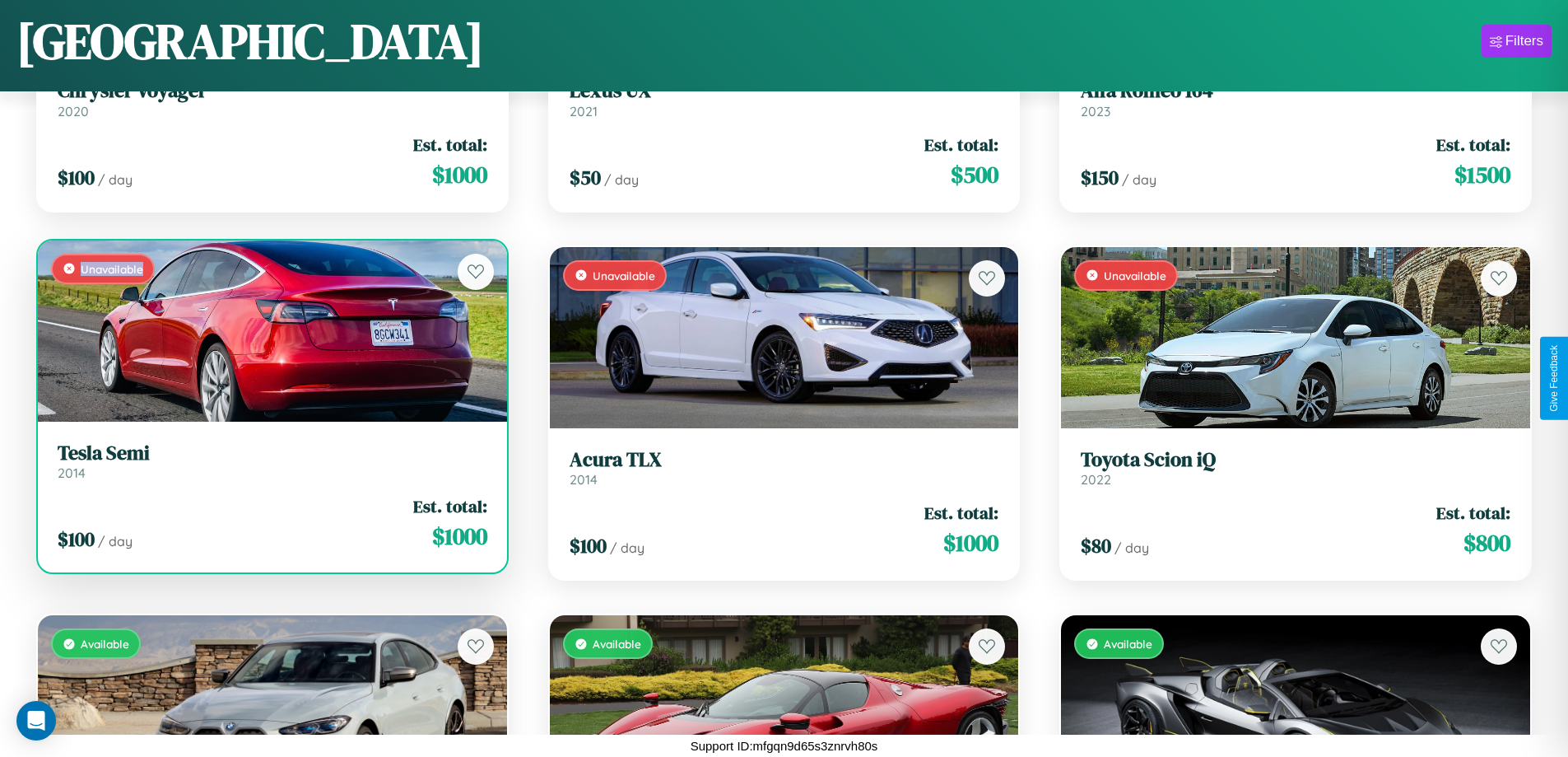
click at [270, 330] on div "Unavailable" at bounding box center [272, 332] width 470 height 182
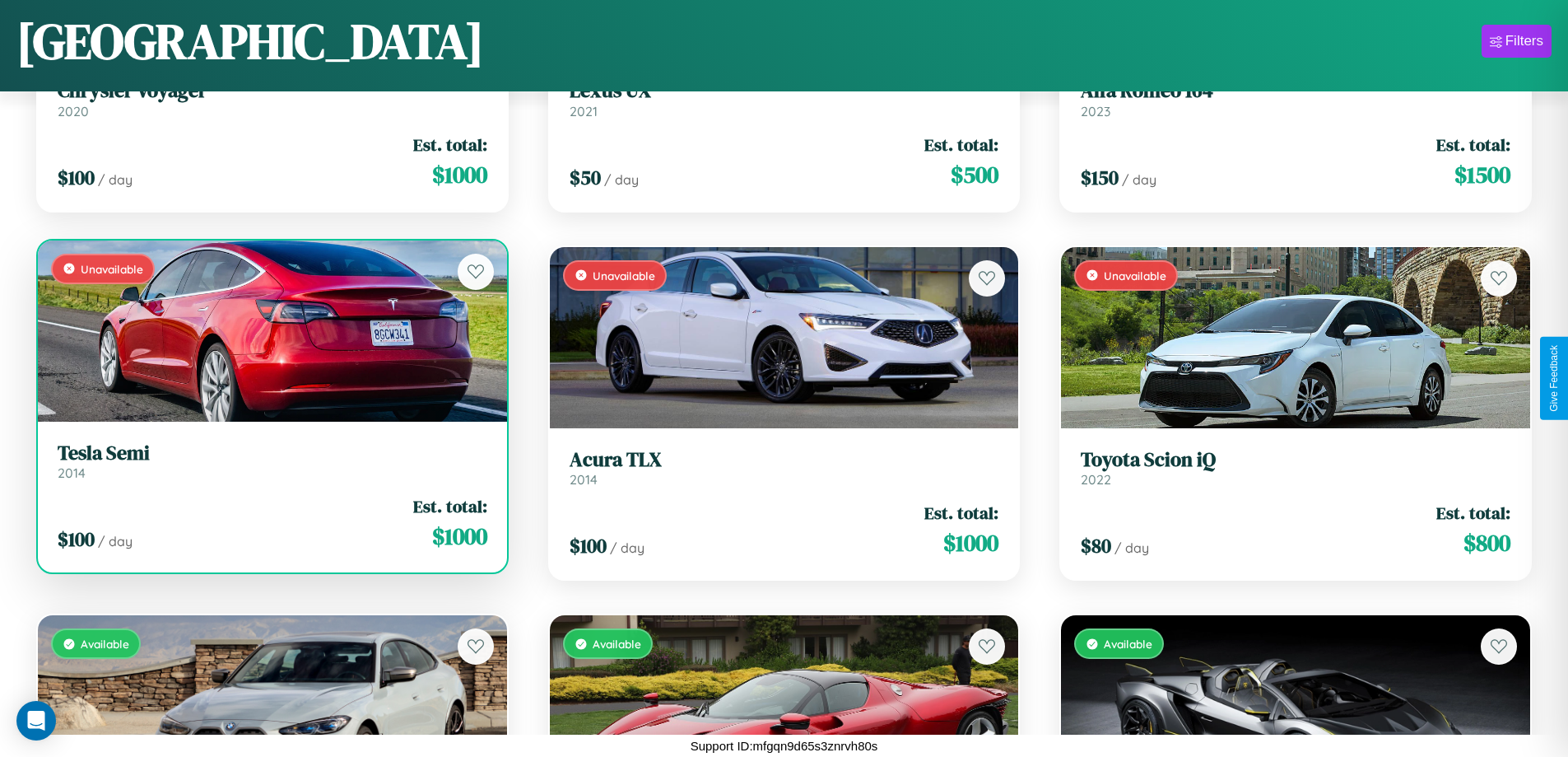
click at [270, 461] on h3 "Tesla Semi" at bounding box center [272, 453] width 430 height 24
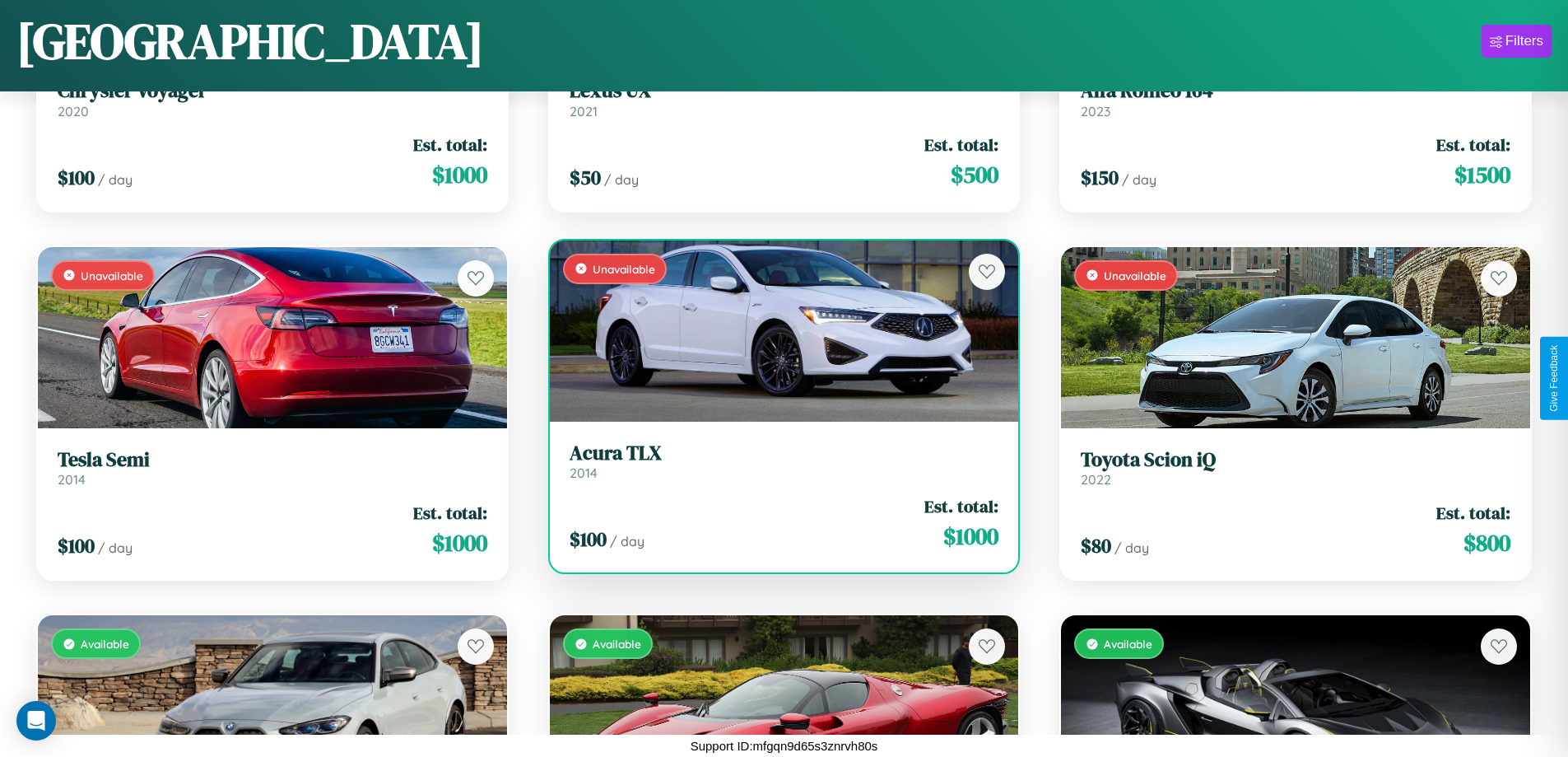
scroll to position [0, 0]
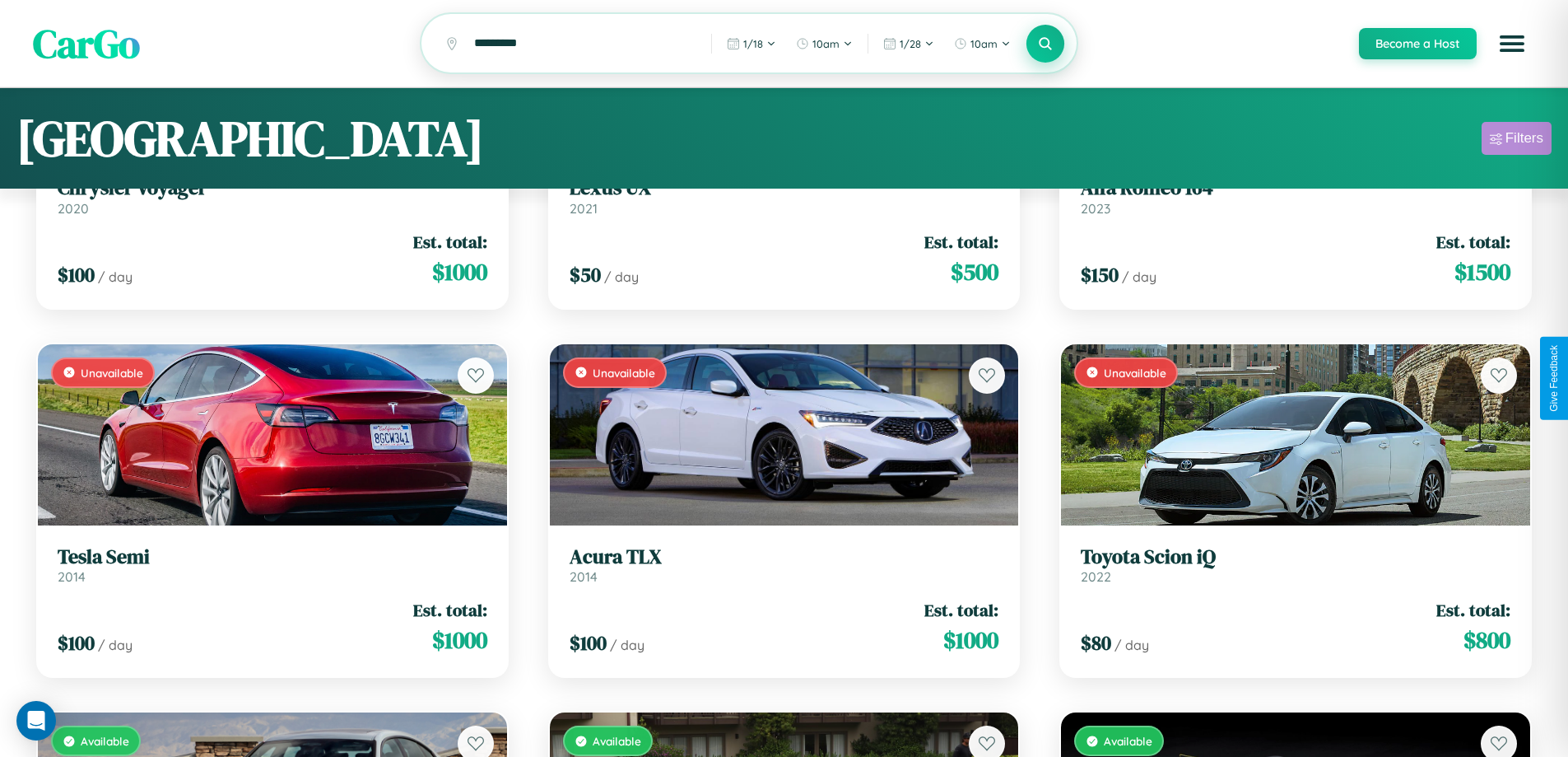
click at [1516, 141] on div "Filters" at bounding box center [1524, 138] width 38 height 17
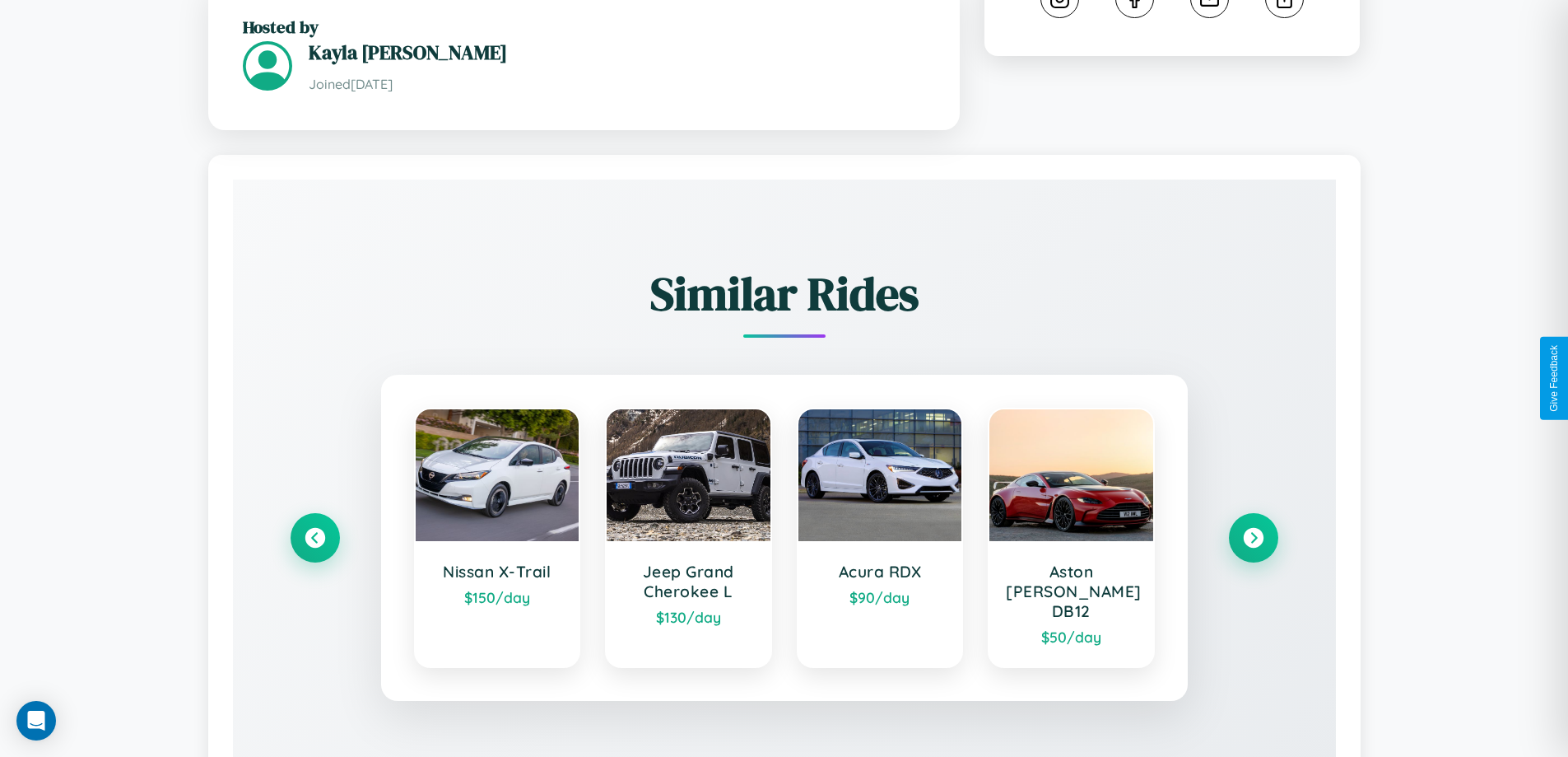
scroll to position [1042, 0]
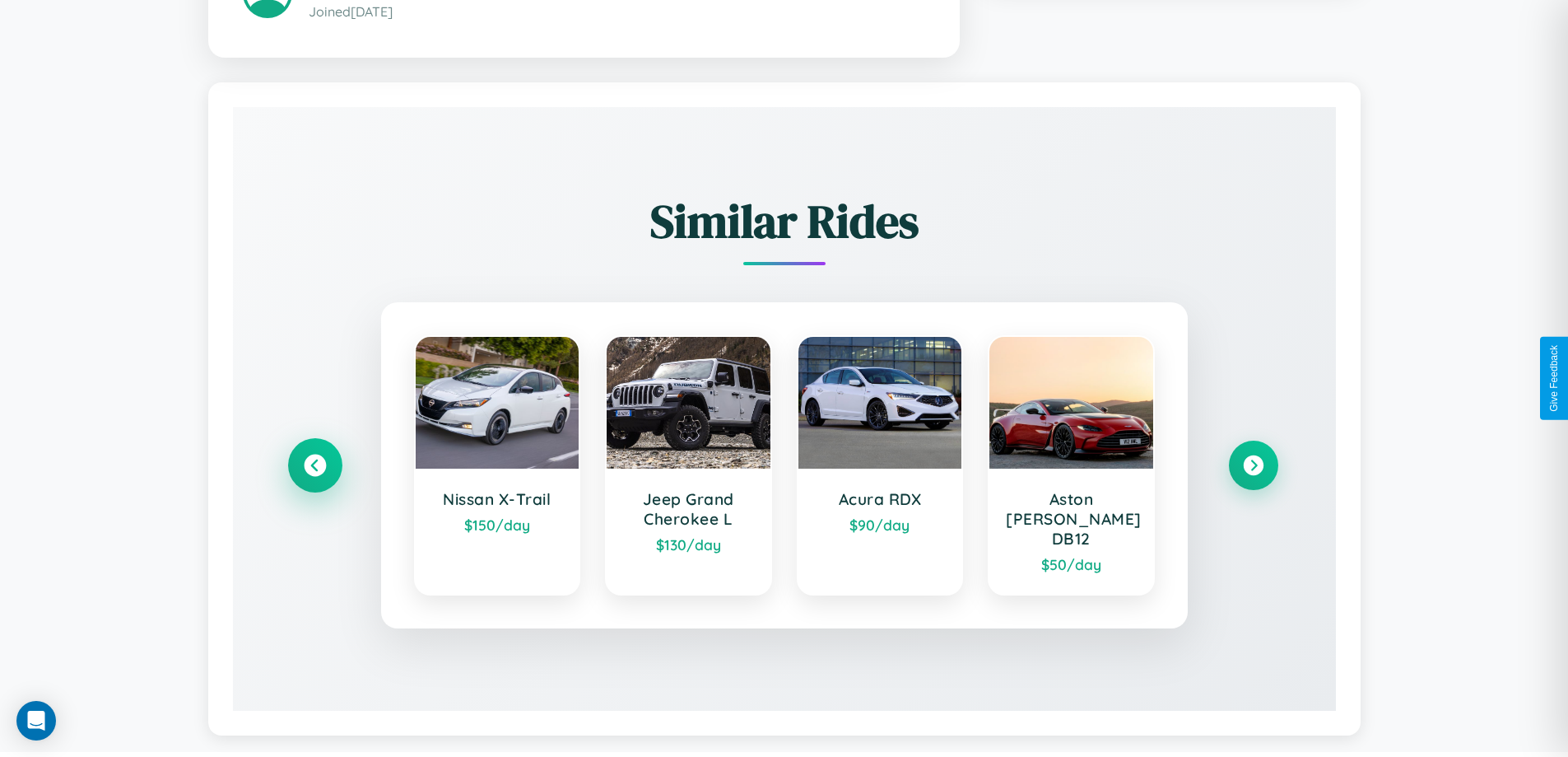
click at [315, 458] on icon at bounding box center [315, 466] width 22 height 22
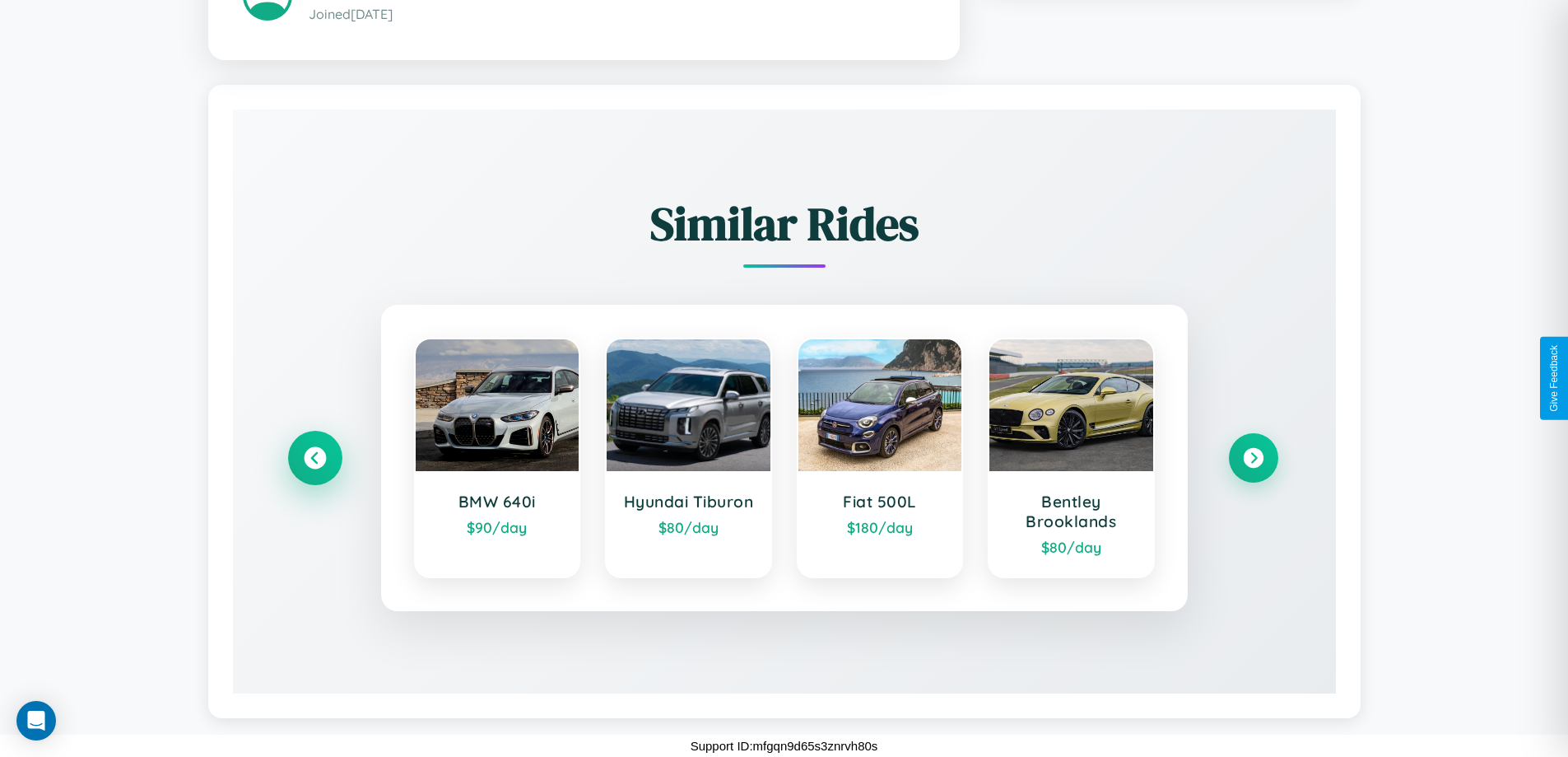
click at [315, 458] on icon at bounding box center [315, 459] width 22 height 22
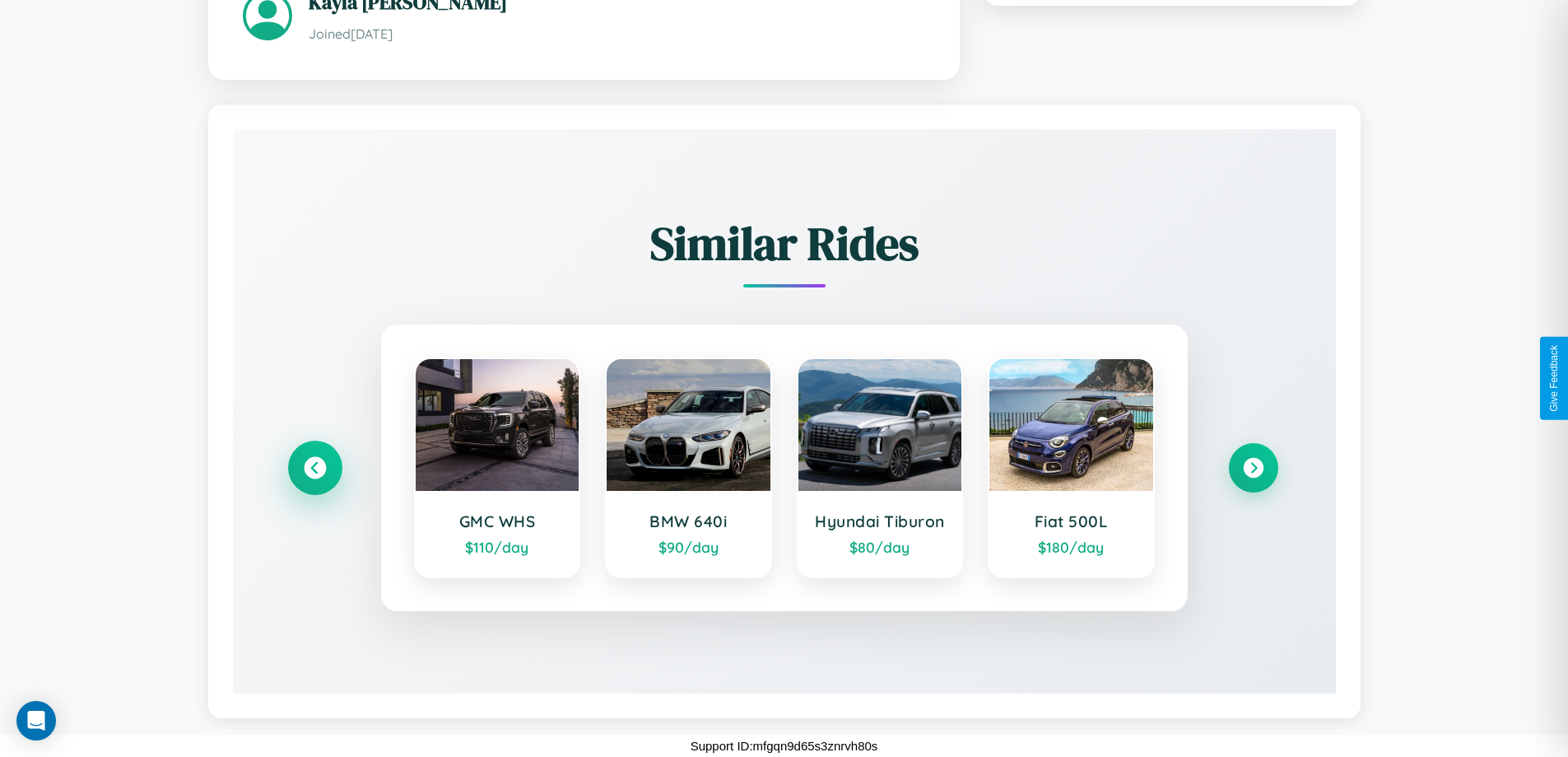
click at [315, 458] on icon at bounding box center [315, 468] width 22 height 22
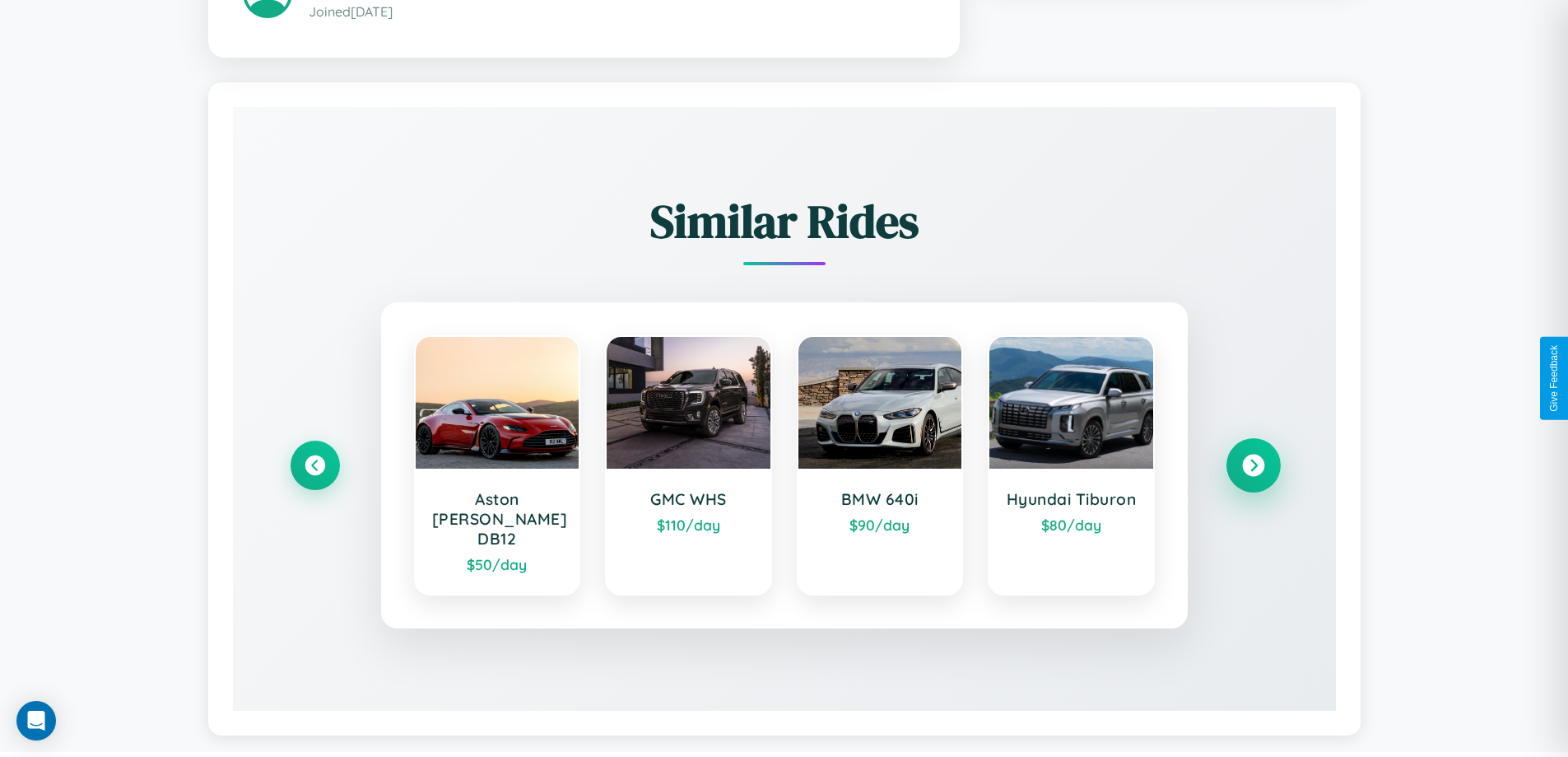
click at [1253, 458] on icon at bounding box center [1253, 466] width 22 height 22
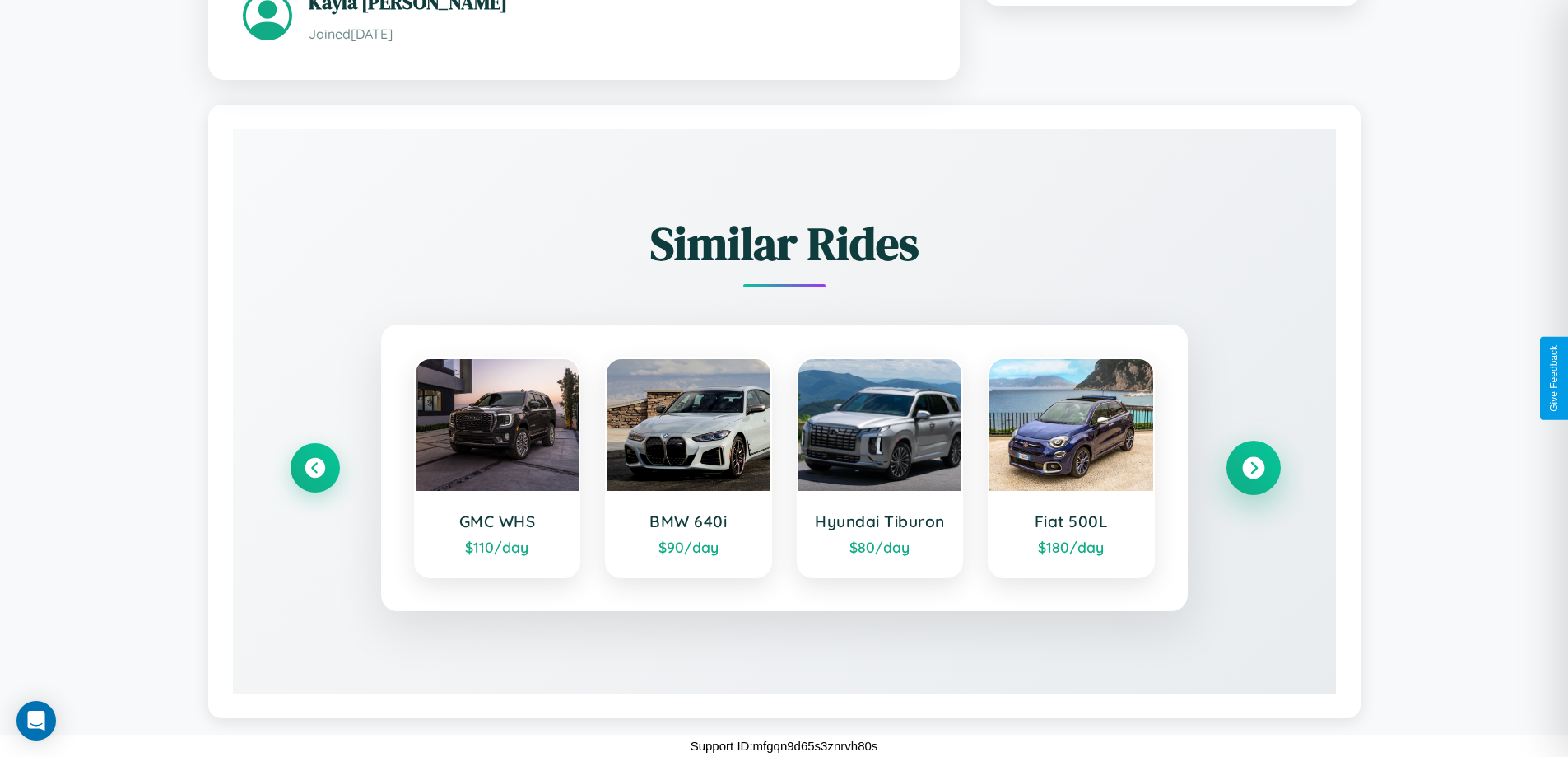
click at [1253, 458] on icon at bounding box center [1253, 468] width 22 height 22
